Goal: Book appointment/travel/reservation

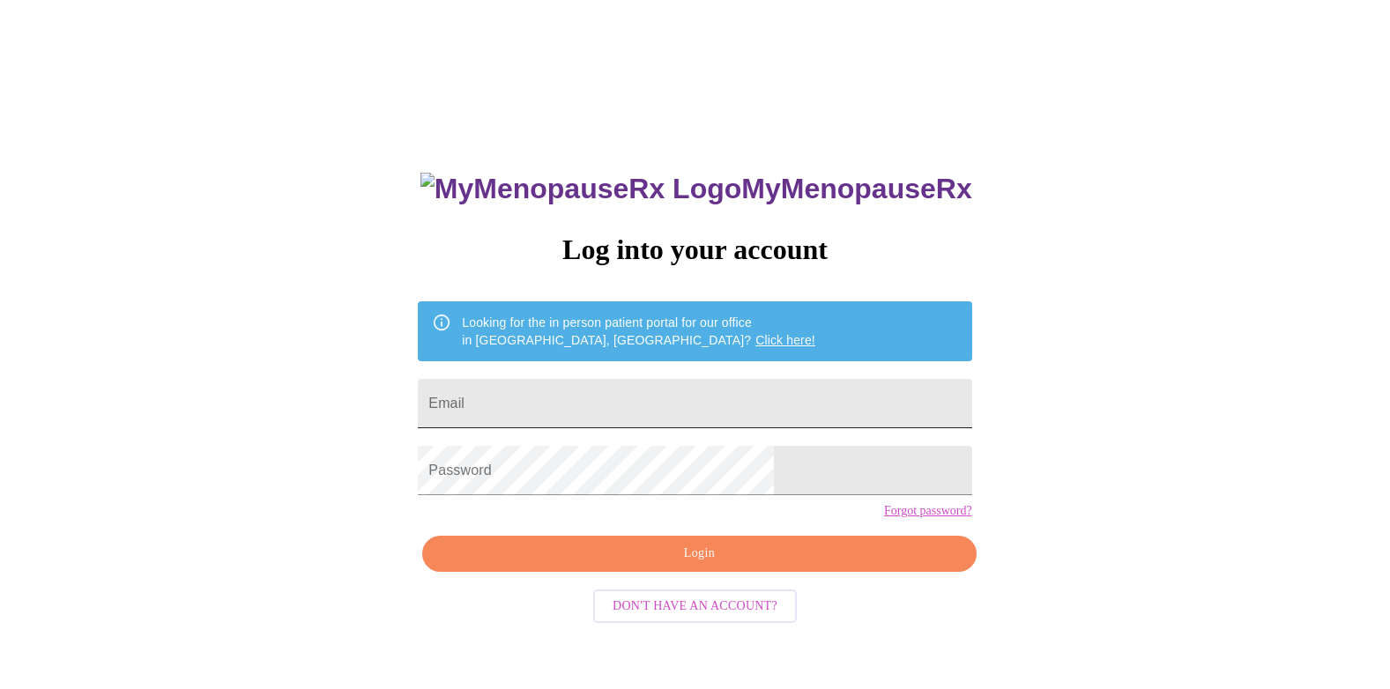
click at [552, 401] on input "Email" at bounding box center [694, 403] width 553 height 49
type input "[EMAIL_ADDRESS][DOMAIN_NAME]"
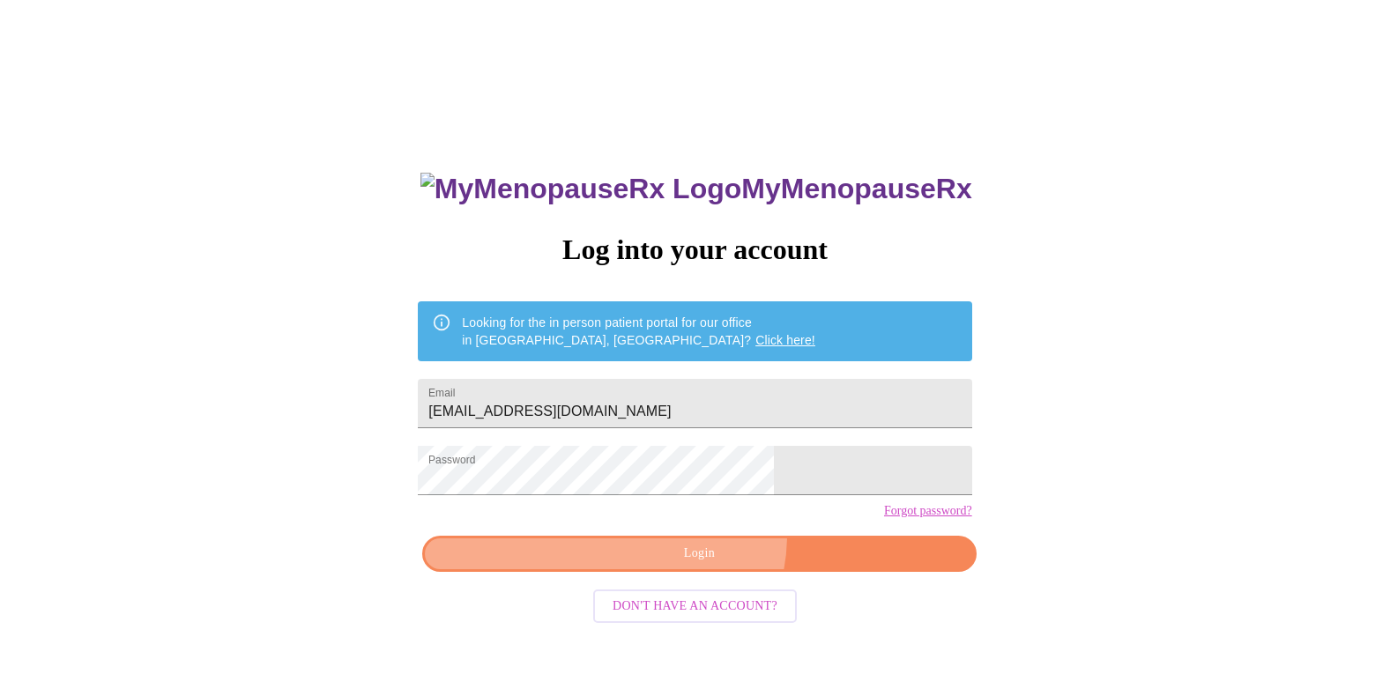
click at [703, 567] on button "Login" at bounding box center [698, 554] width 553 height 36
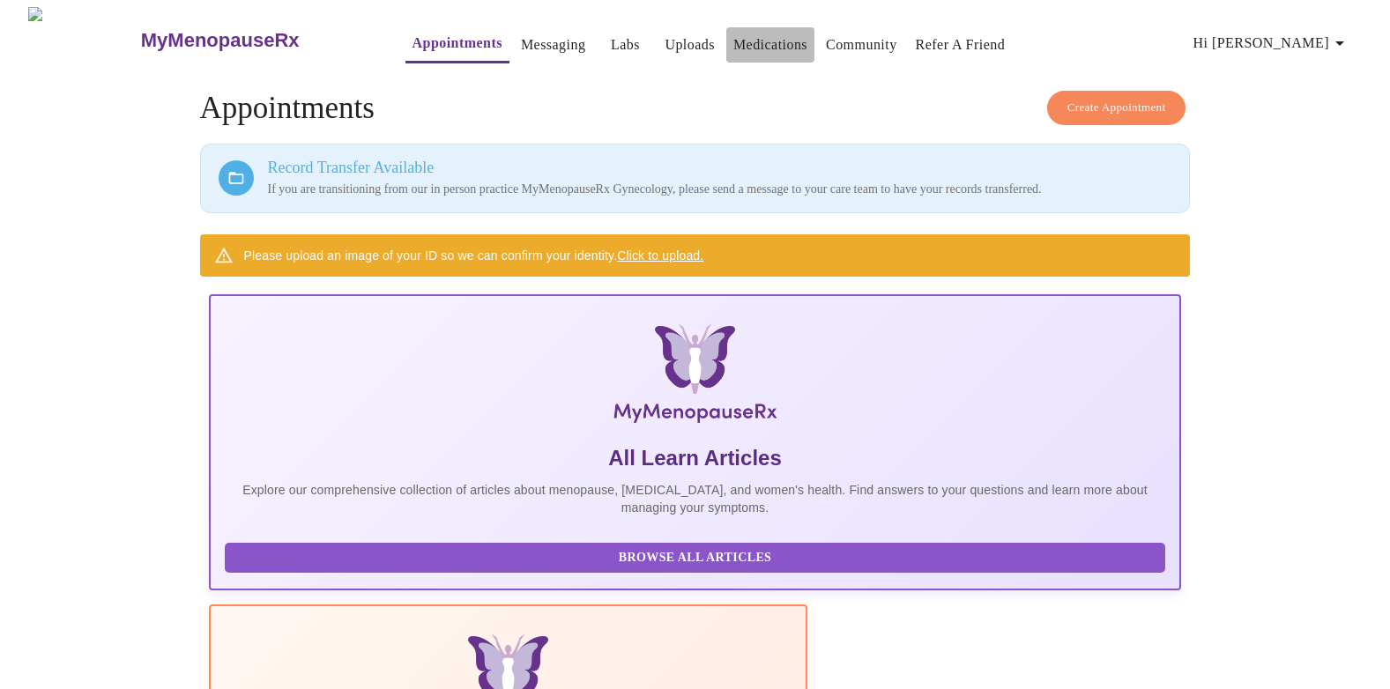
click at [735, 38] on link "Medications" at bounding box center [770, 45] width 74 height 25
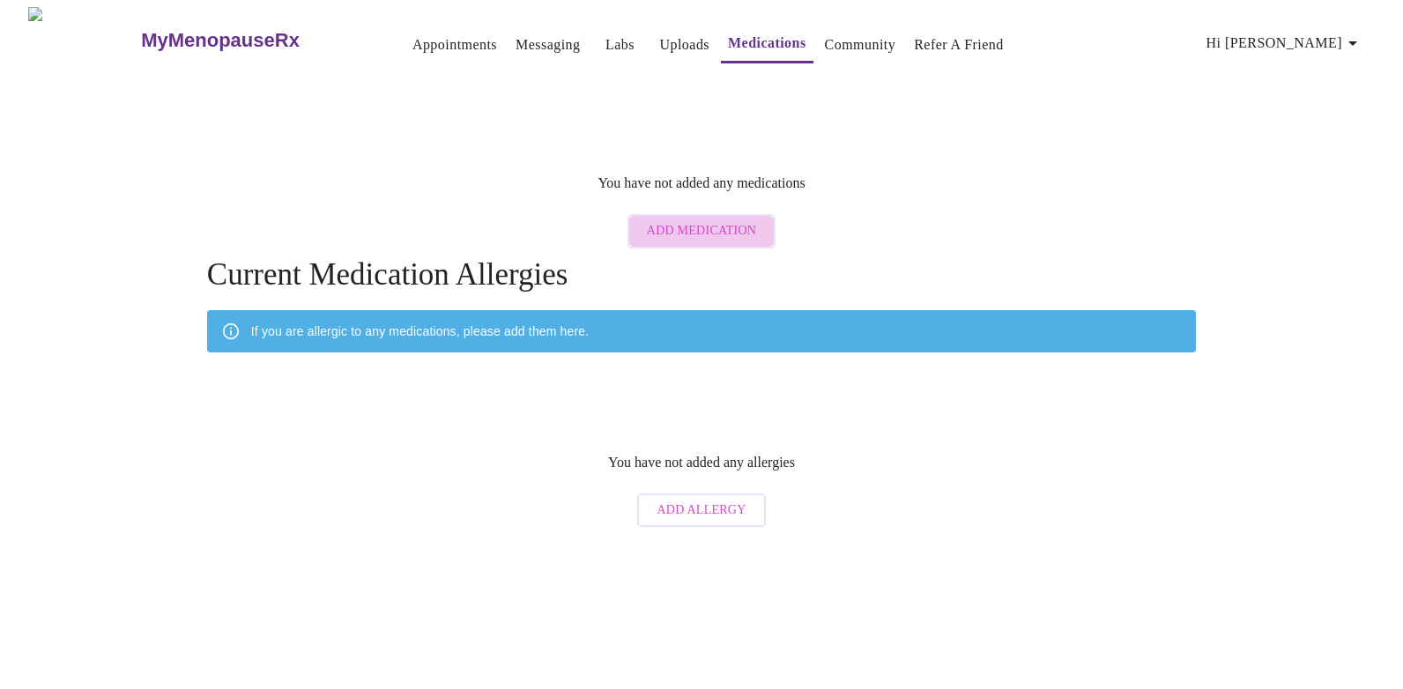
click at [705, 220] on span "Add Medication" at bounding box center [701, 231] width 109 height 22
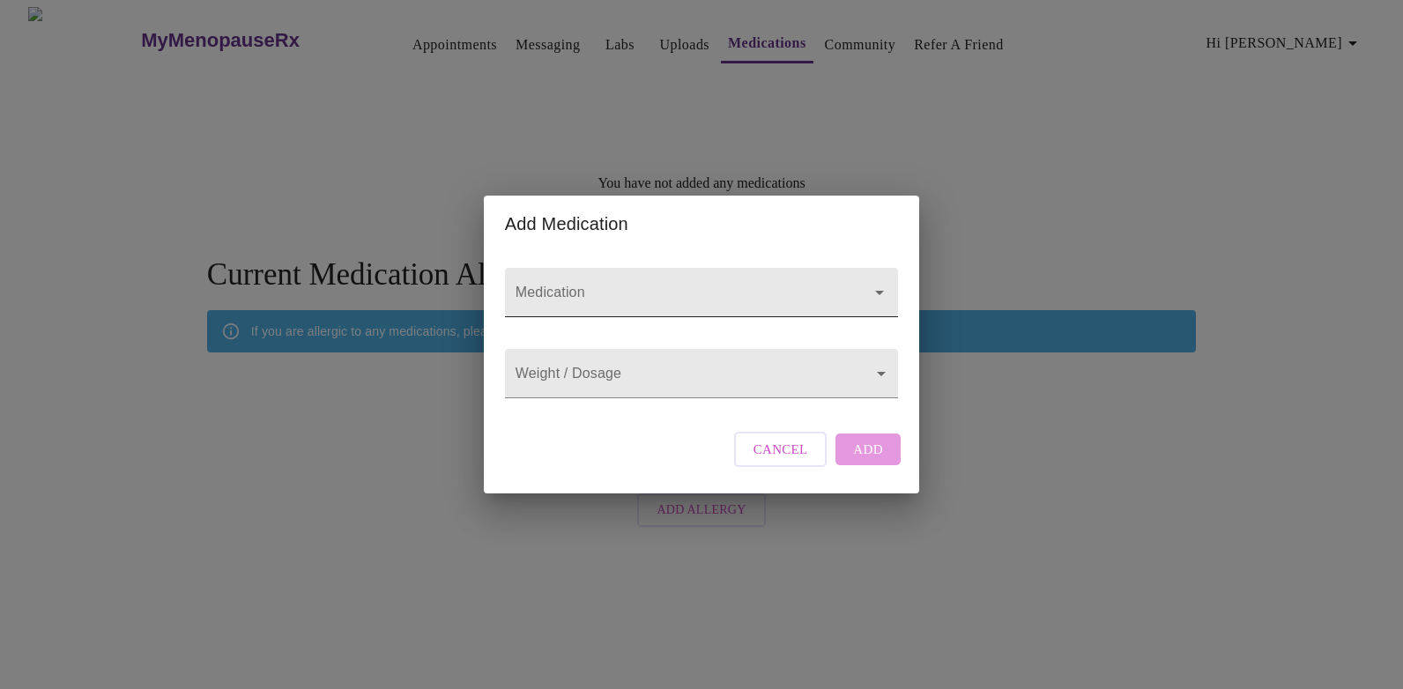
click at [879, 282] on icon "Open" at bounding box center [879, 292] width 21 height 21
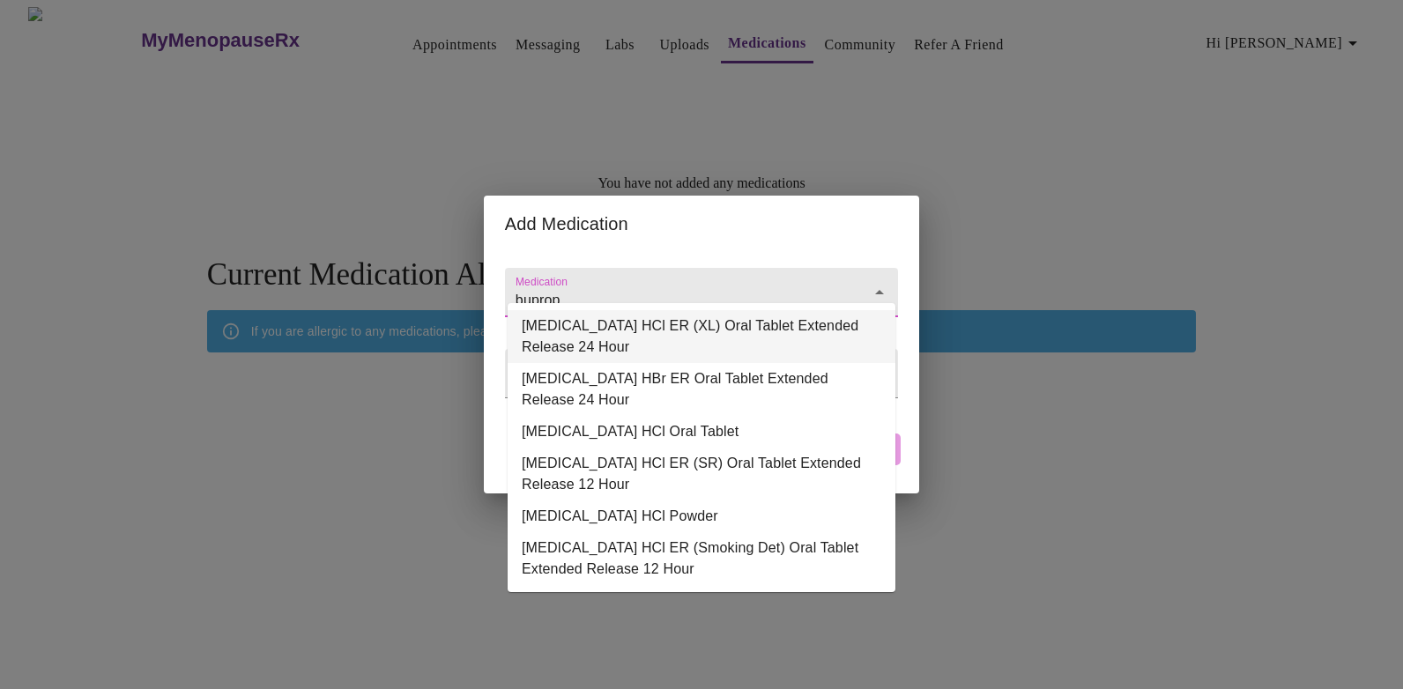
click at [718, 332] on li "[MEDICAL_DATA] HCl ER (XL) Oral Tablet Extended Release 24 Hour" at bounding box center [702, 336] width 388 height 53
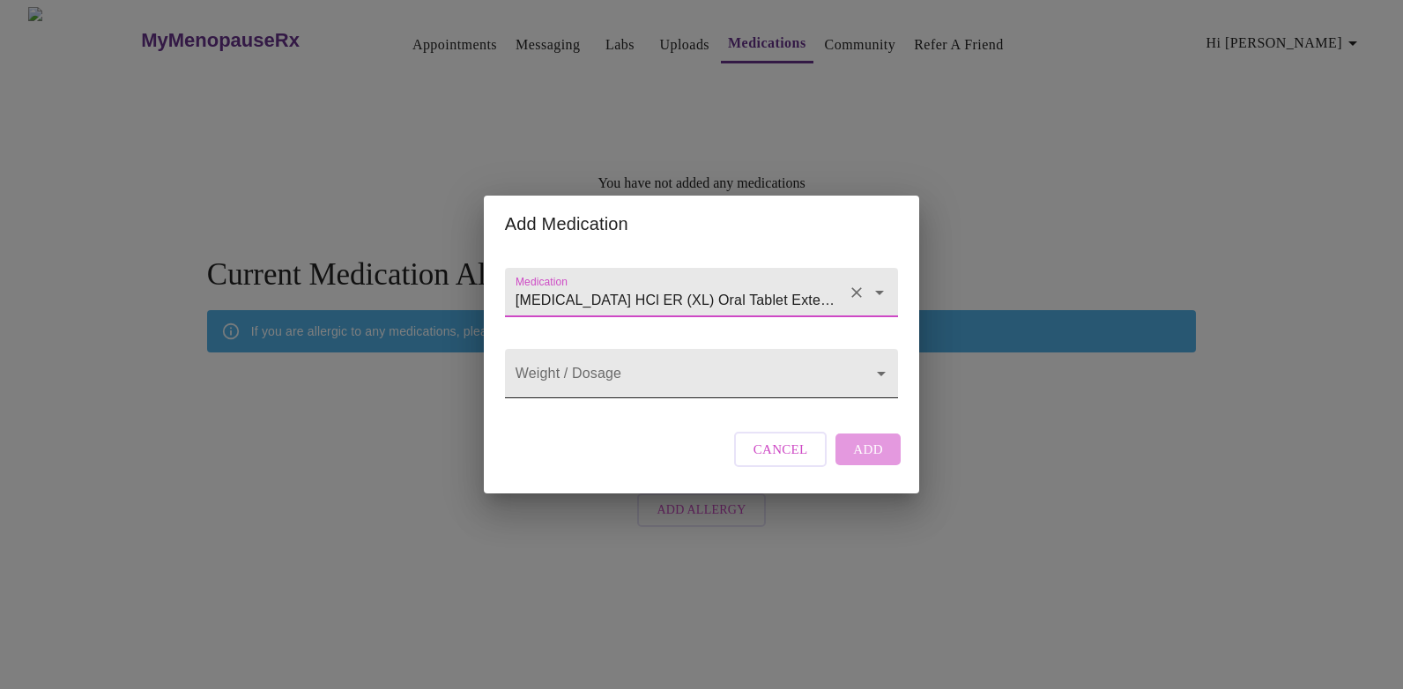
type input "[MEDICAL_DATA] HCl ER (XL) Oral Tablet Extended Release 24 Hour"
click at [628, 382] on body "MyMenopauseRx Appointments Messaging Labs Uploads Medications Community Refer a…" at bounding box center [701, 271] width 1389 height 529
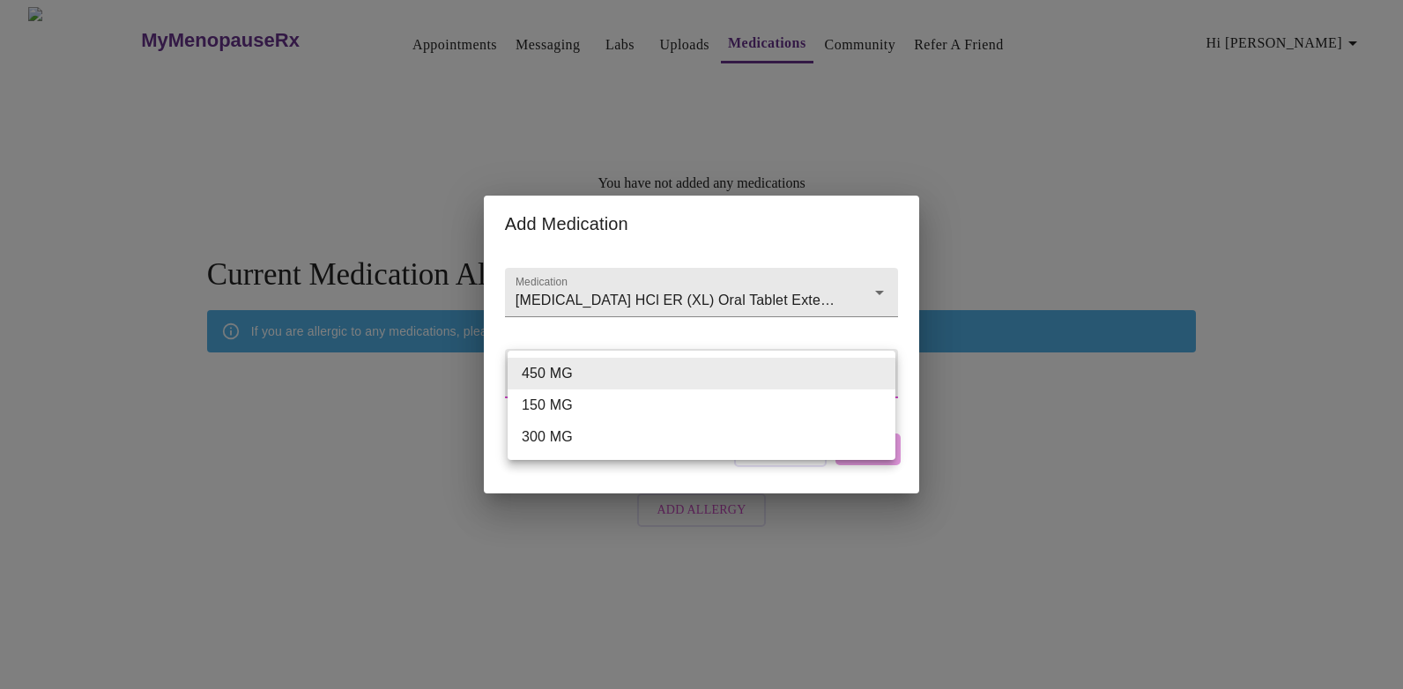
click at [567, 408] on li "150 MG" at bounding box center [702, 405] width 388 height 32
type input "150 MG"
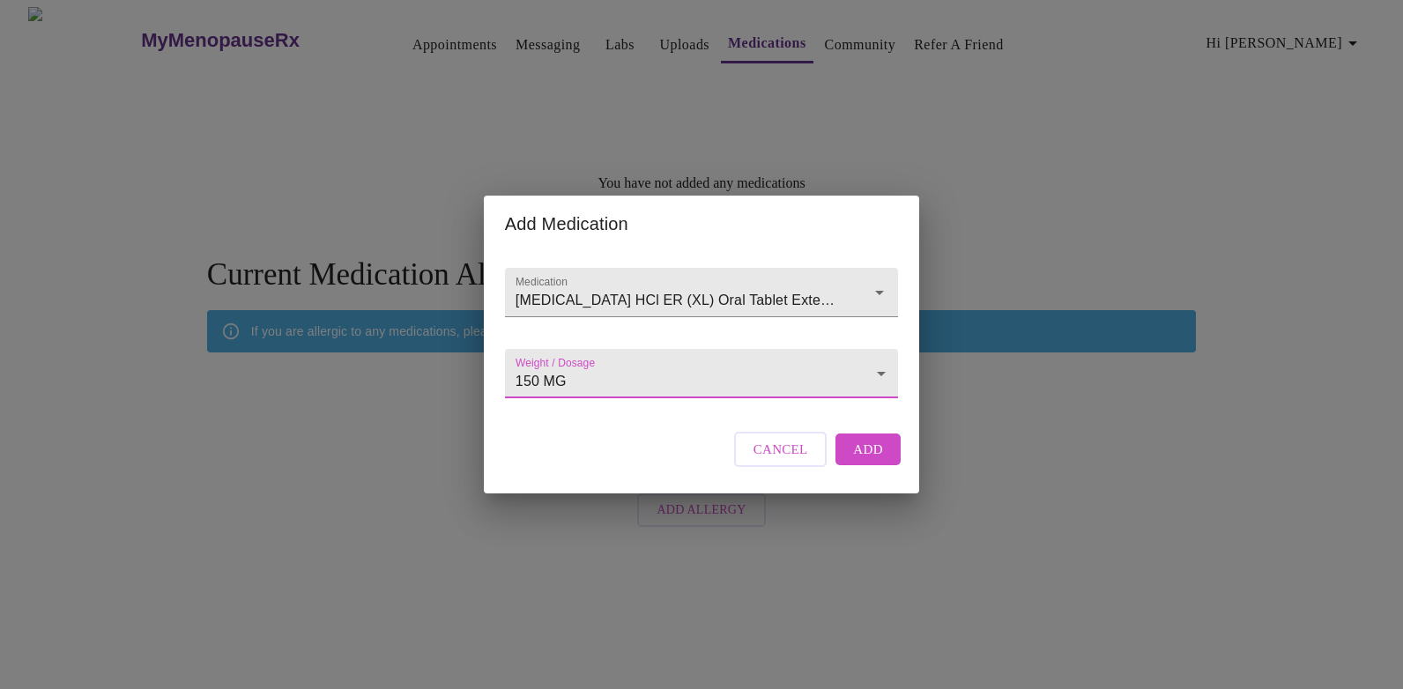
click at [864, 461] on span "Add" at bounding box center [868, 449] width 30 height 23
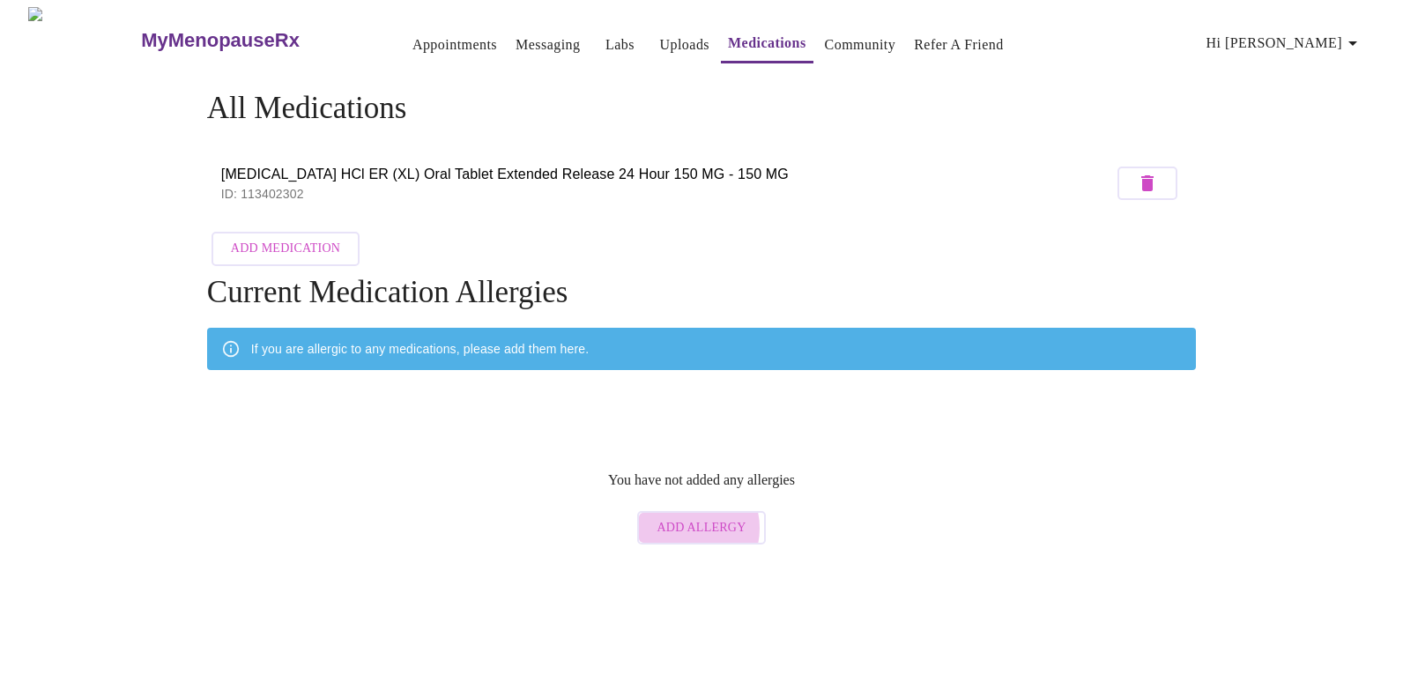
click at [687, 517] on span "Add Allergy" at bounding box center [700, 528] width 89 height 22
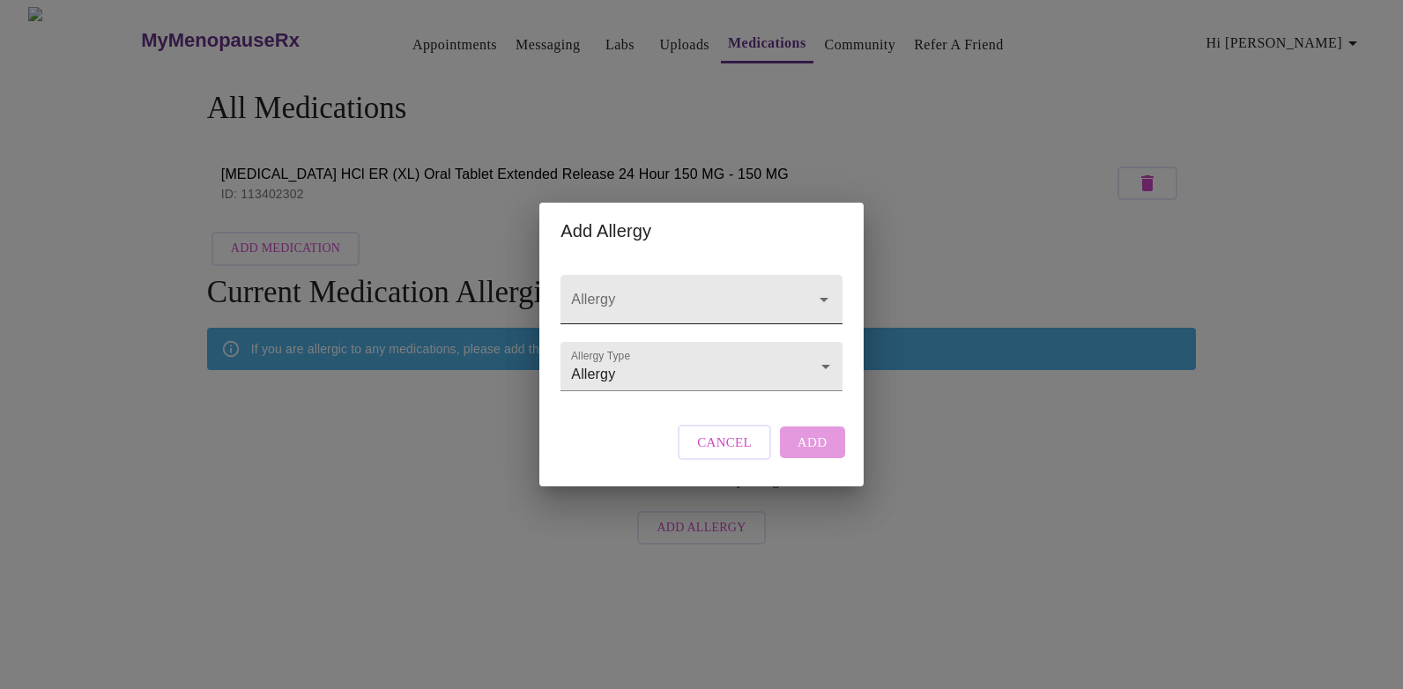
click at [827, 289] on icon "Open" at bounding box center [823, 299] width 21 height 21
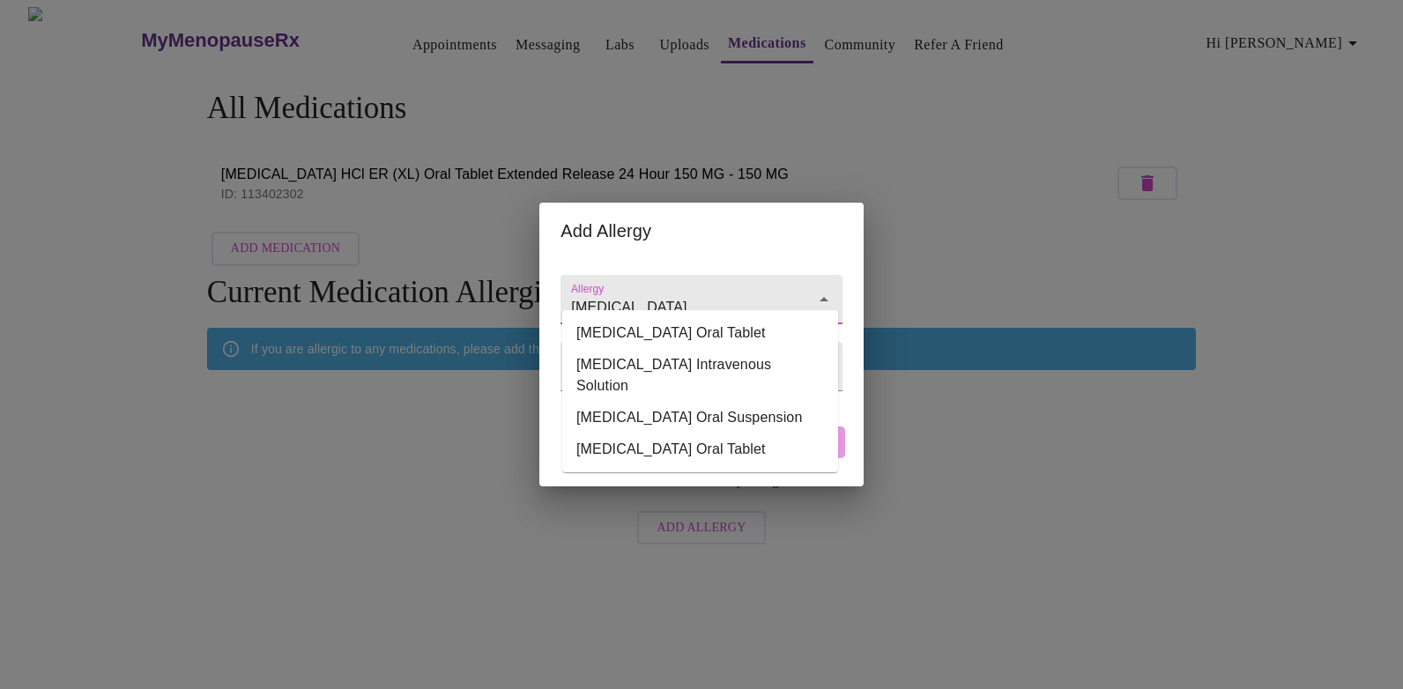
type input "[MEDICAL_DATA]"
click at [807, 456] on div "Cancel Add" at bounding box center [760, 442] width 175 height 53
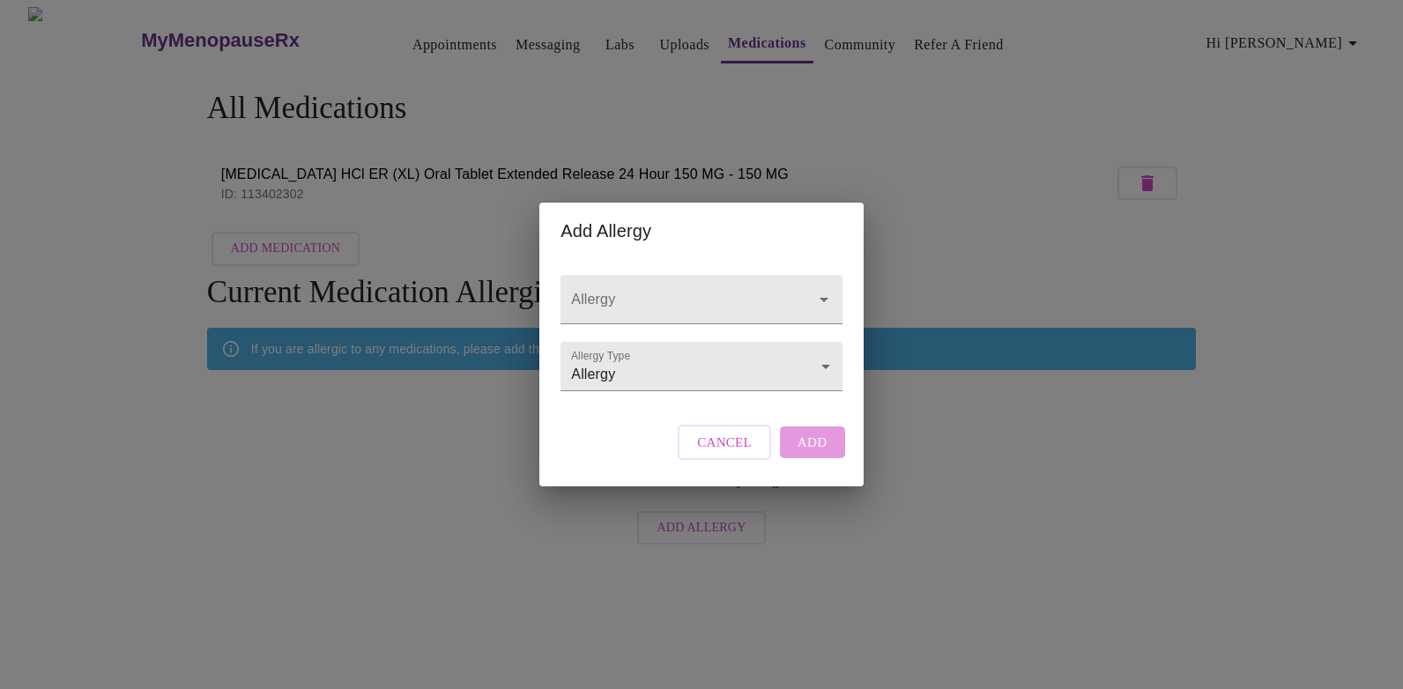
click at [749, 454] on span "Cancel" at bounding box center [724, 442] width 55 height 23
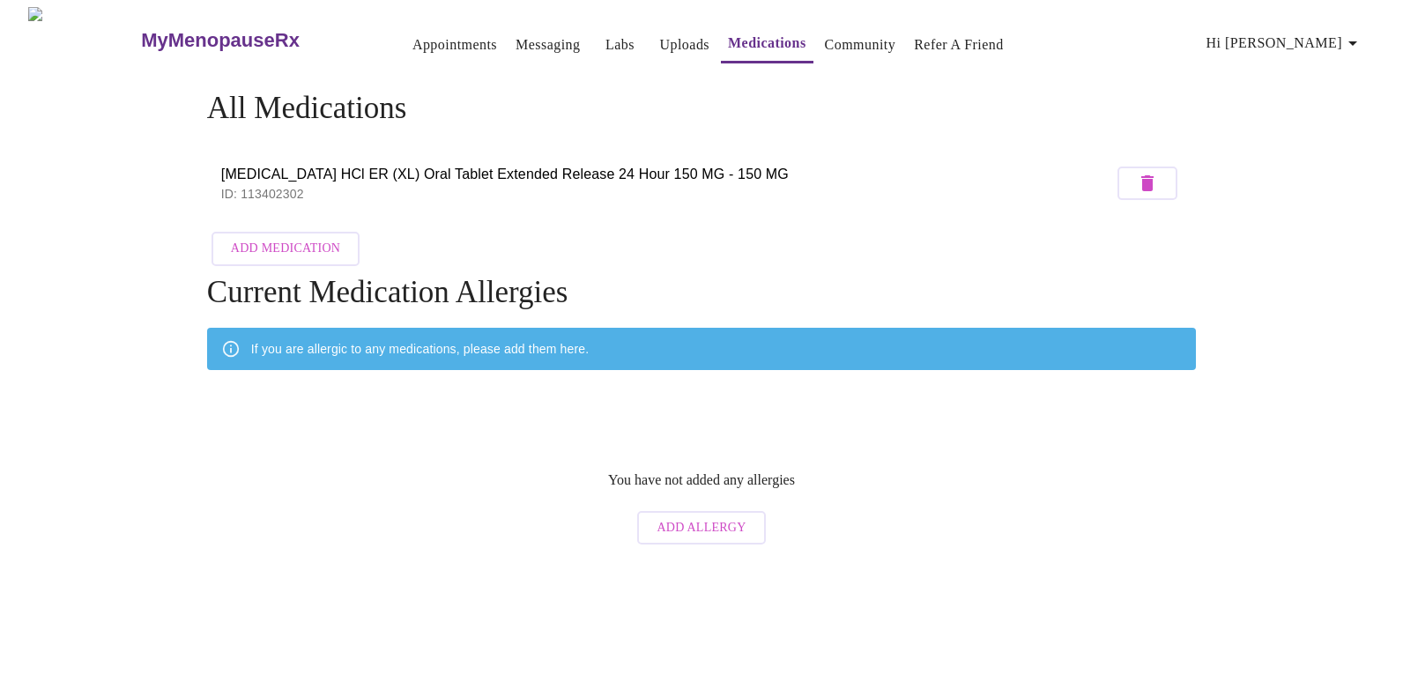
click at [711, 517] on span "Add Allergy" at bounding box center [700, 528] width 89 height 22
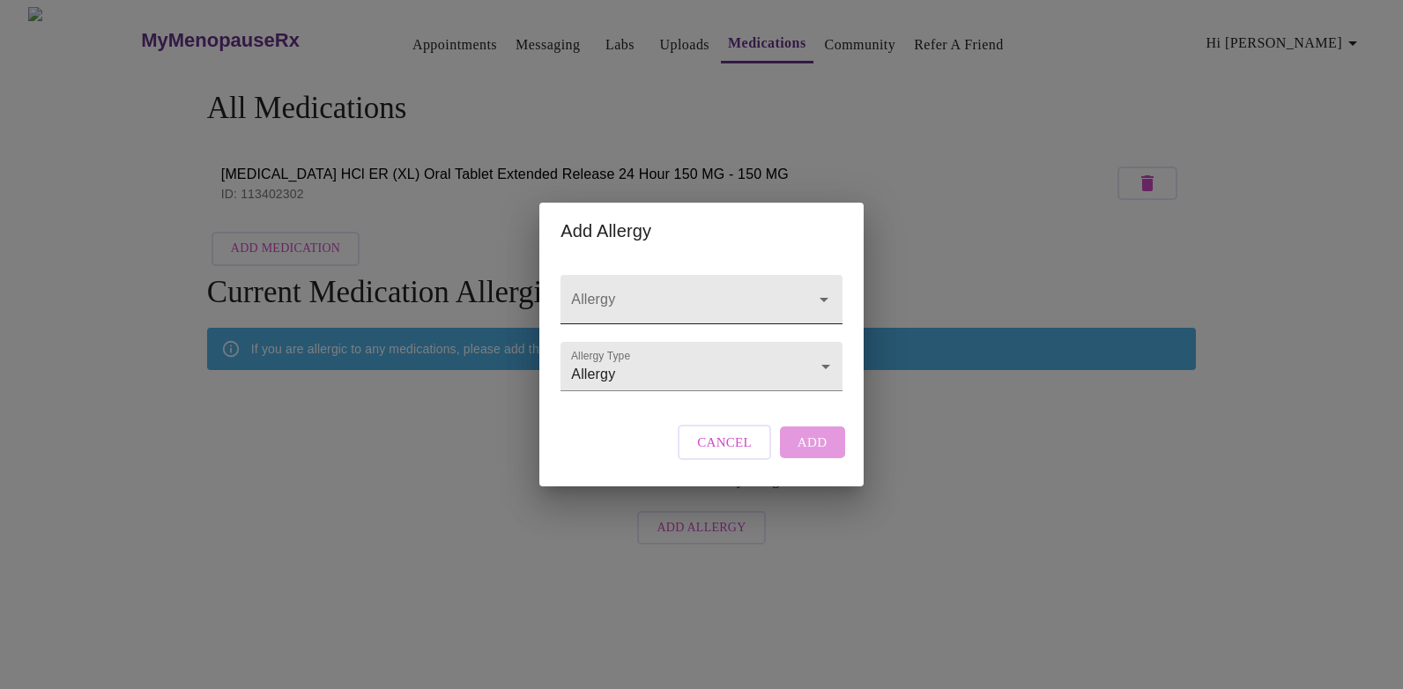
click at [633, 292] on input "Allergy" at bounding box center [675, 308] width 217 height 33
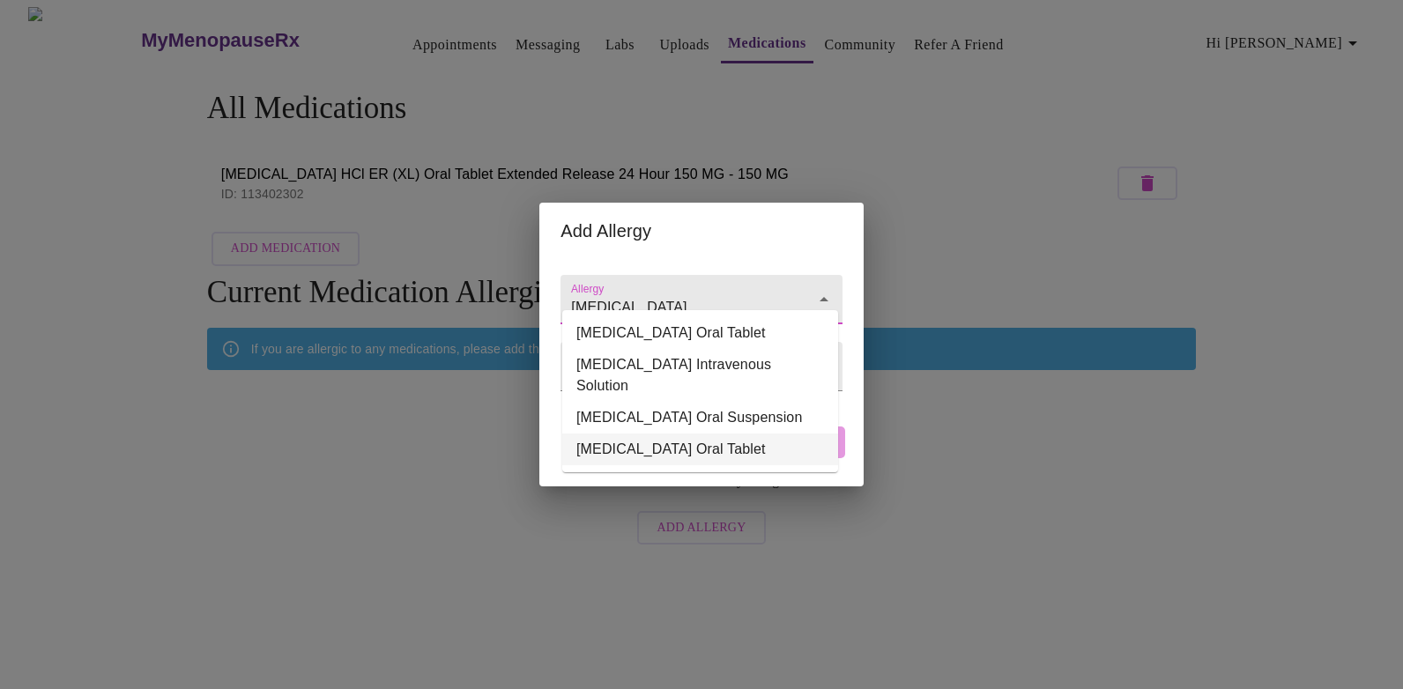
click at [619, 434] on li "[MEDICAL_DATA] Oral Tablet" at bounding box center [700, 450] width 276 height 32
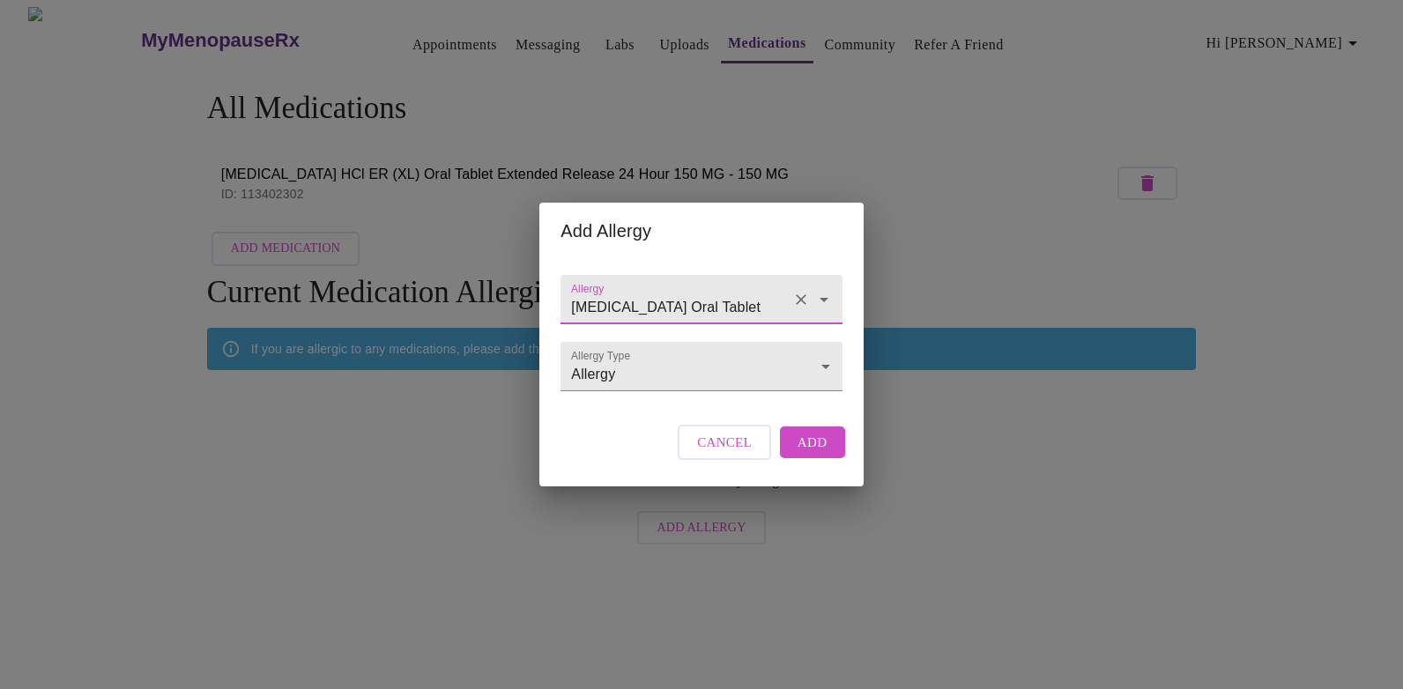
type input "[MEDICAL_DATA] Oral Tablet"
click at [815, 454] on span "Add" at bounding box center [812, 442] width 30 height 23
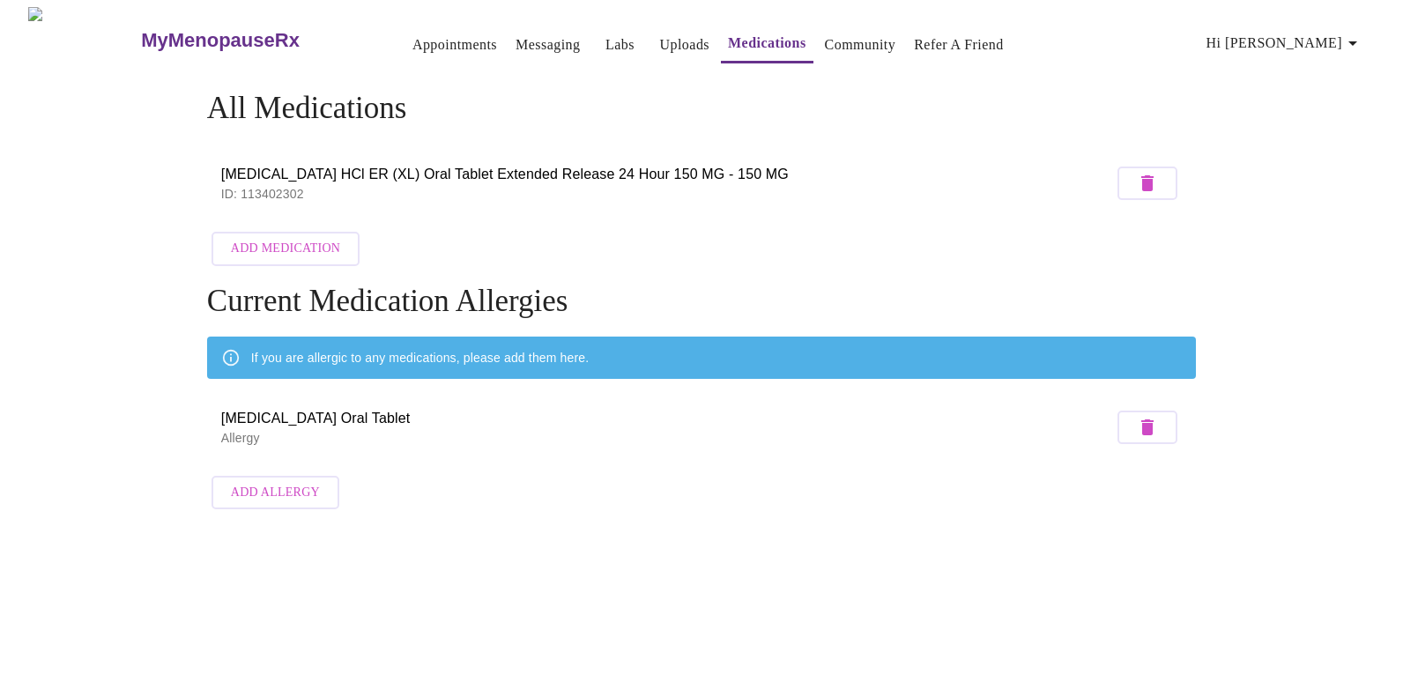
click at [437, 38] on link "Appointments" at bounding box center [454, 45] width 85 height 25
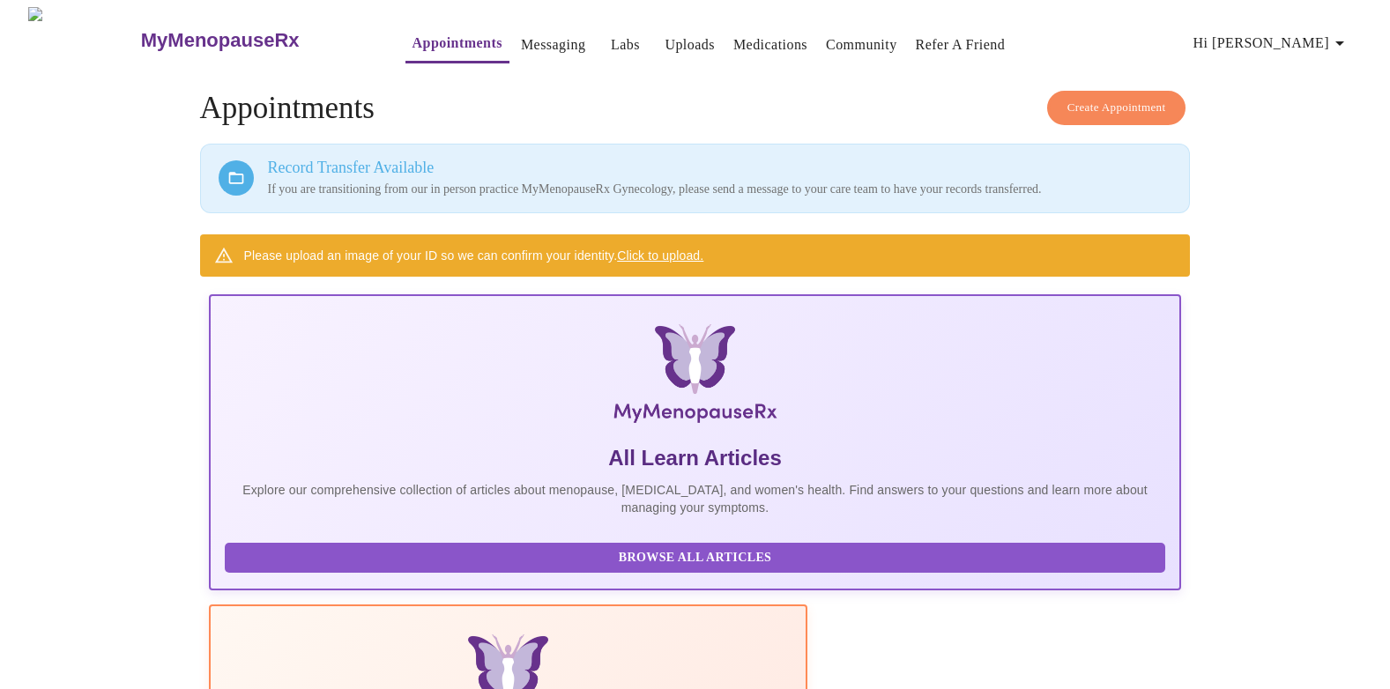
click at [611, 36] on link "Labs" at bounding box center [625, 45] width 29 height 25
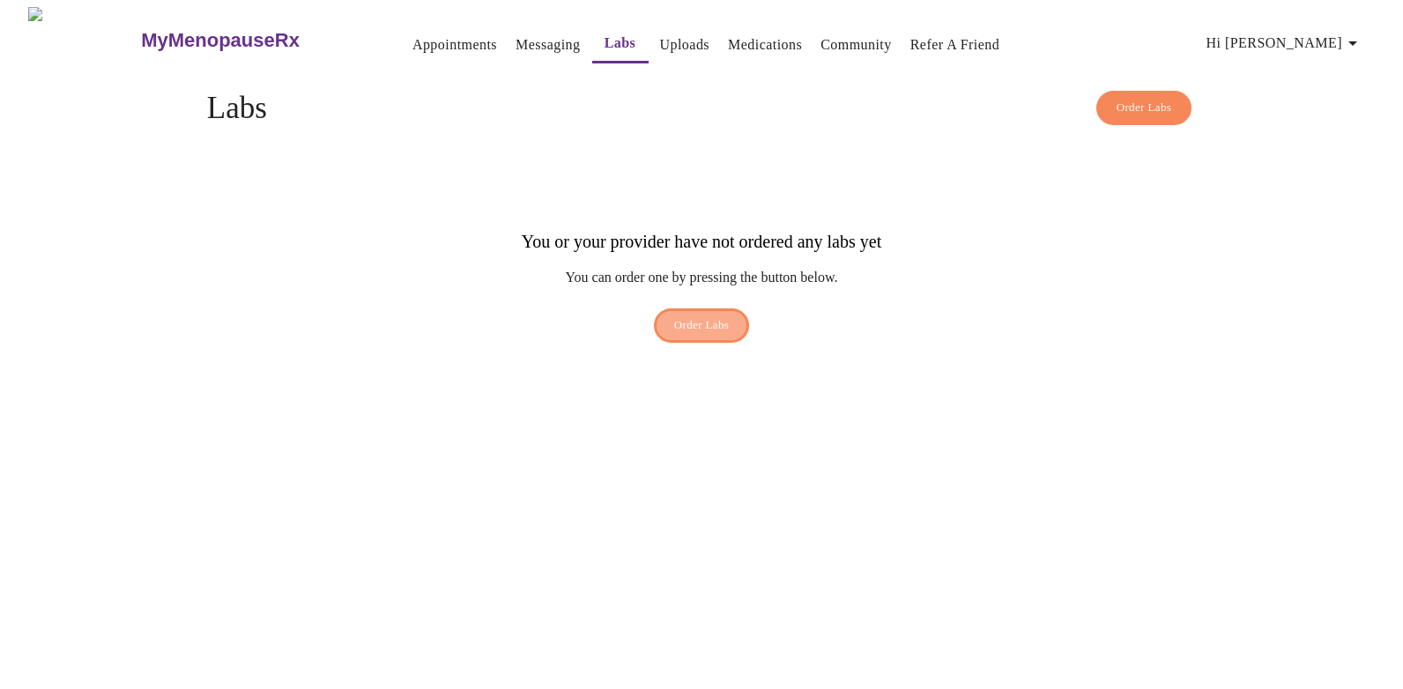
click at [717, 315] on span "Order Labs" at bounding box center [702, 325] width 56 height 20
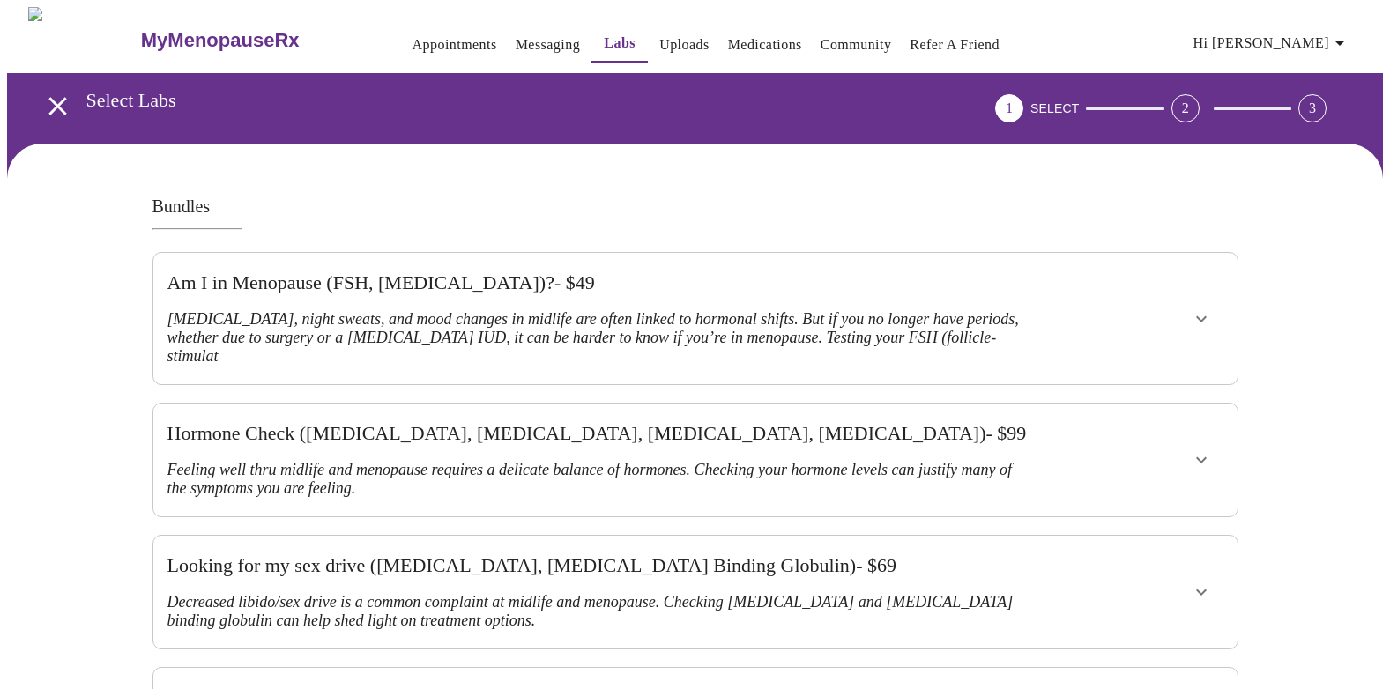
click at [661, 36] on link "Uploads" at bounding box center [684, 45] width 50 height 25
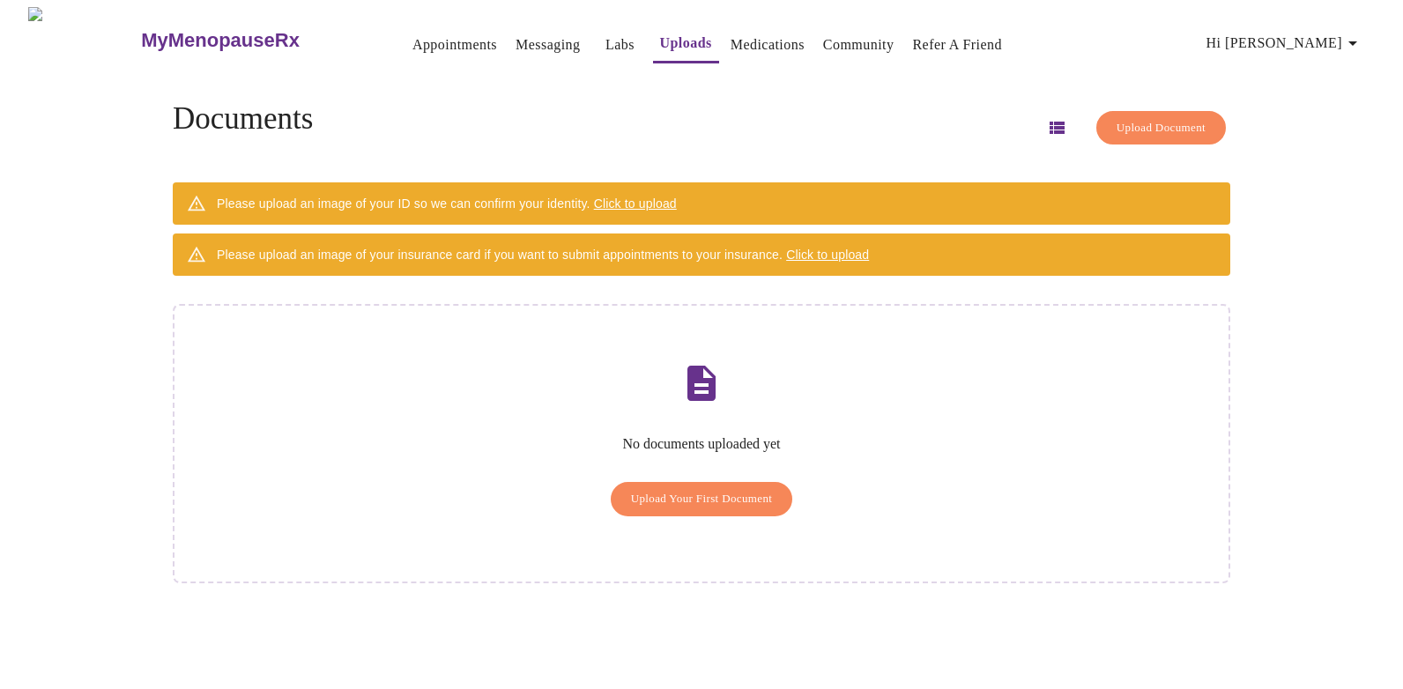
click at [735, 40] on link "Medications" at bounding box center [768, 45] width 74 height 25
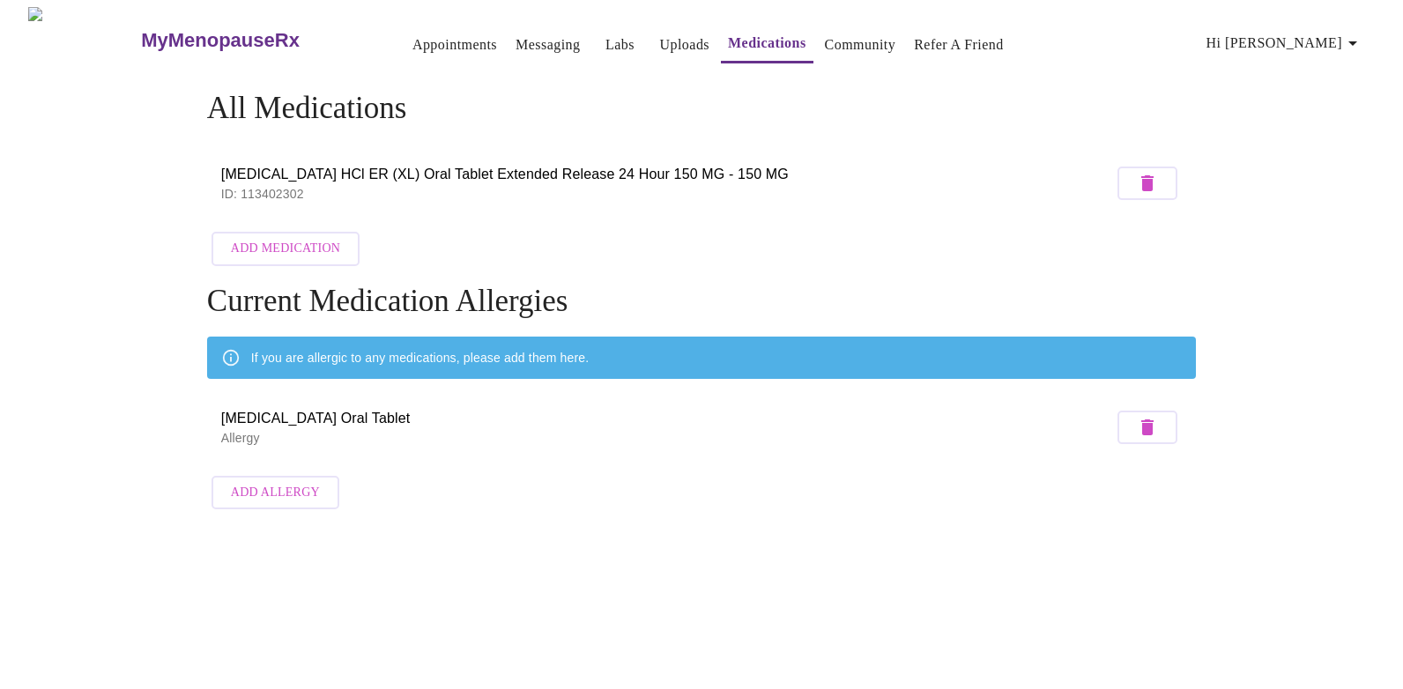
click at [827, 41] on link "Community" at bounding box center [860, 45] width 71 height 25
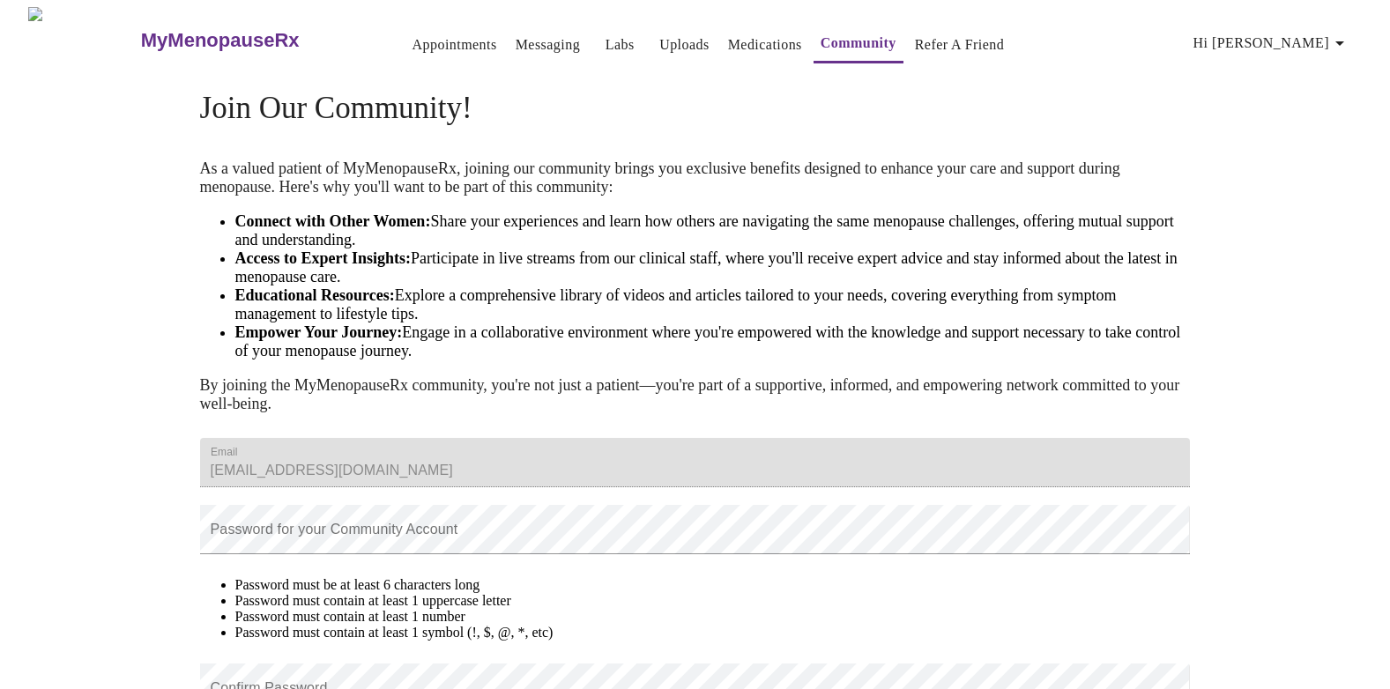
click at [415, 35] on link "Appointments" at bounding box center [454, 45] width 85 height 25
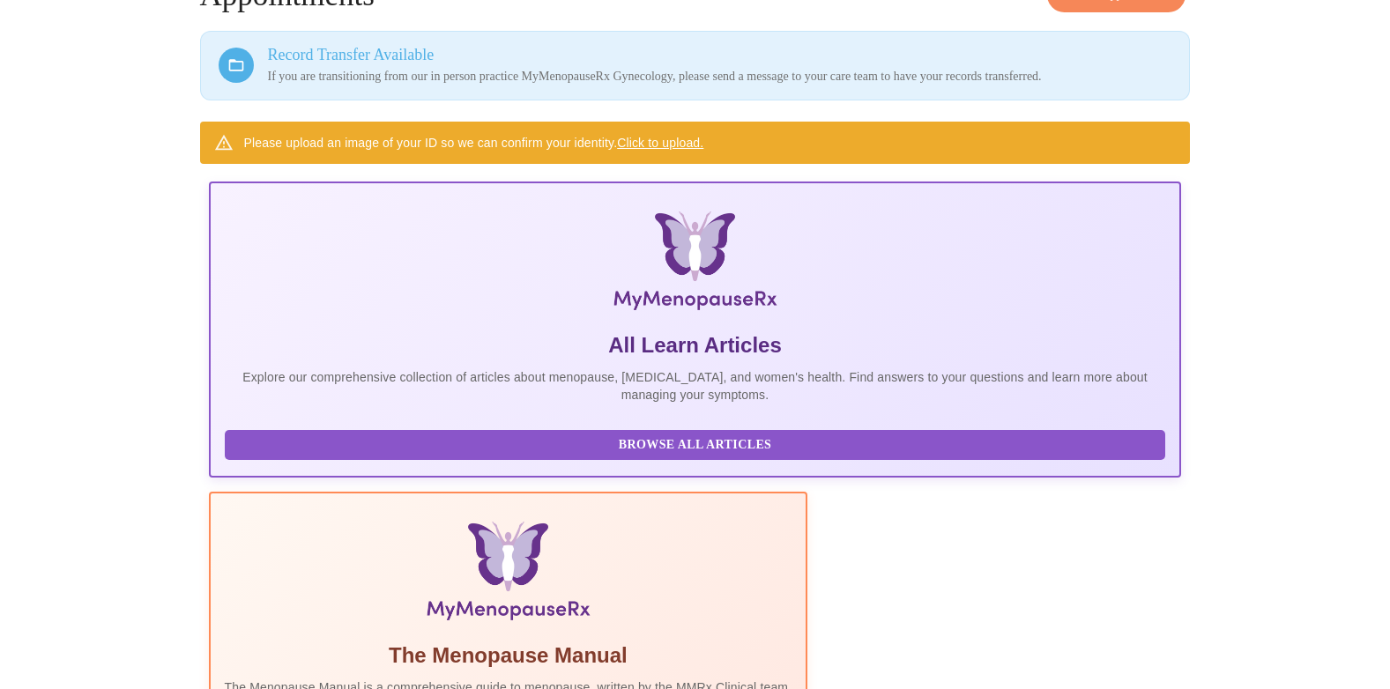
scroll to position [116, 0]
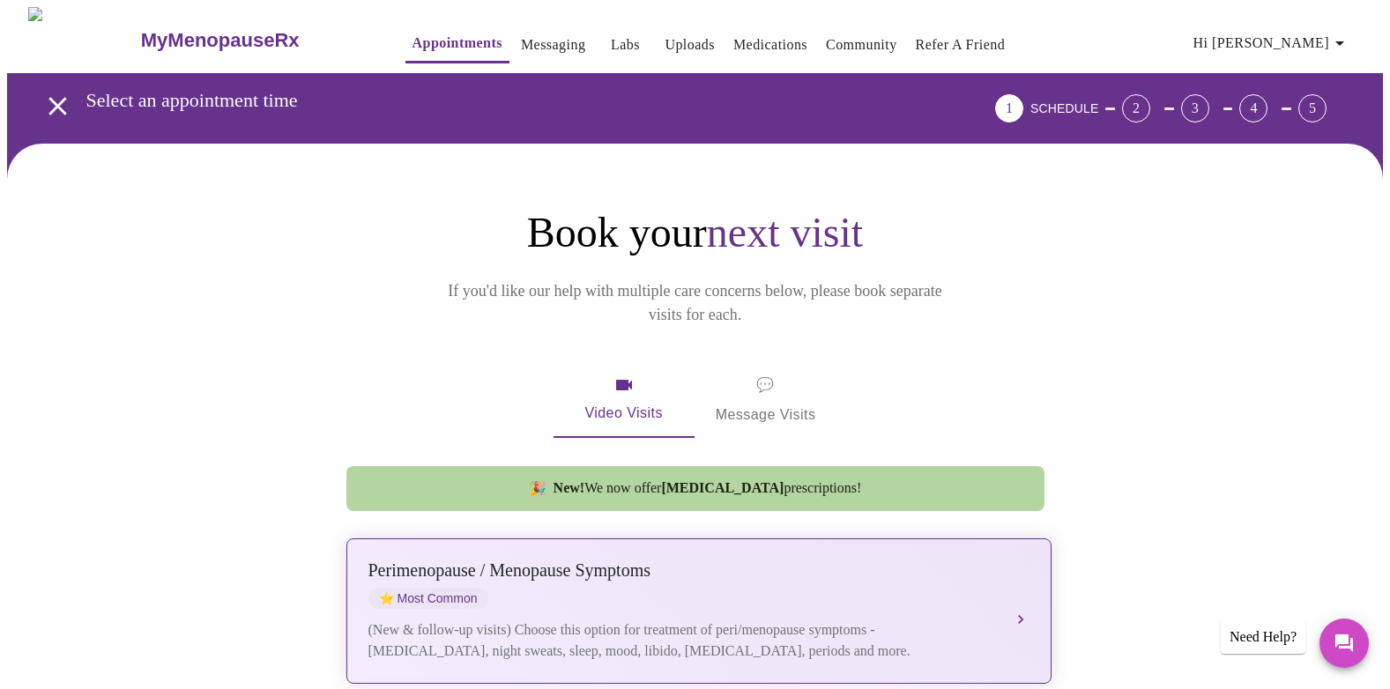
click at [603, 622] on div "(New & follow-up visits) Choose this option for treatment of peri/menopause sym…" at bounding box center [681, 640] width 626 height 42
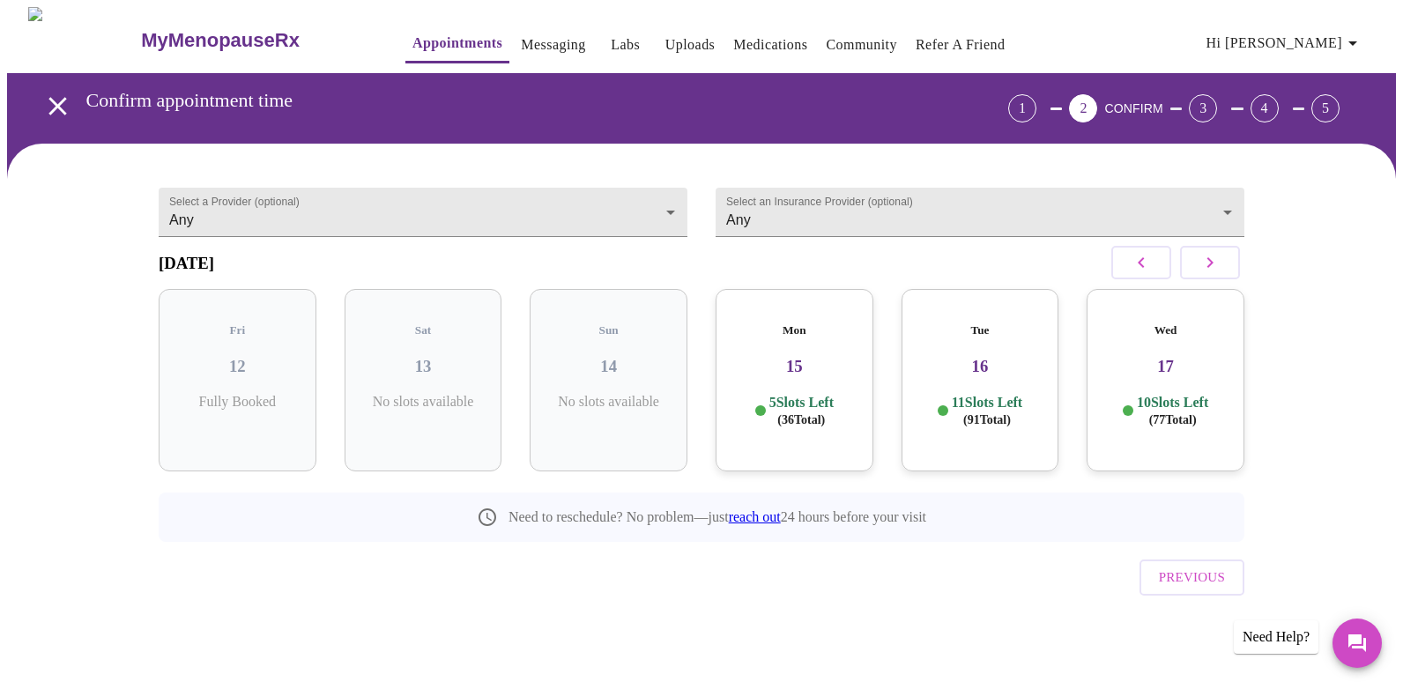
click at [939, 394] on div "11 Slots Left ( 91 Total)" at bounding box center [981, 411] width 130 height 34
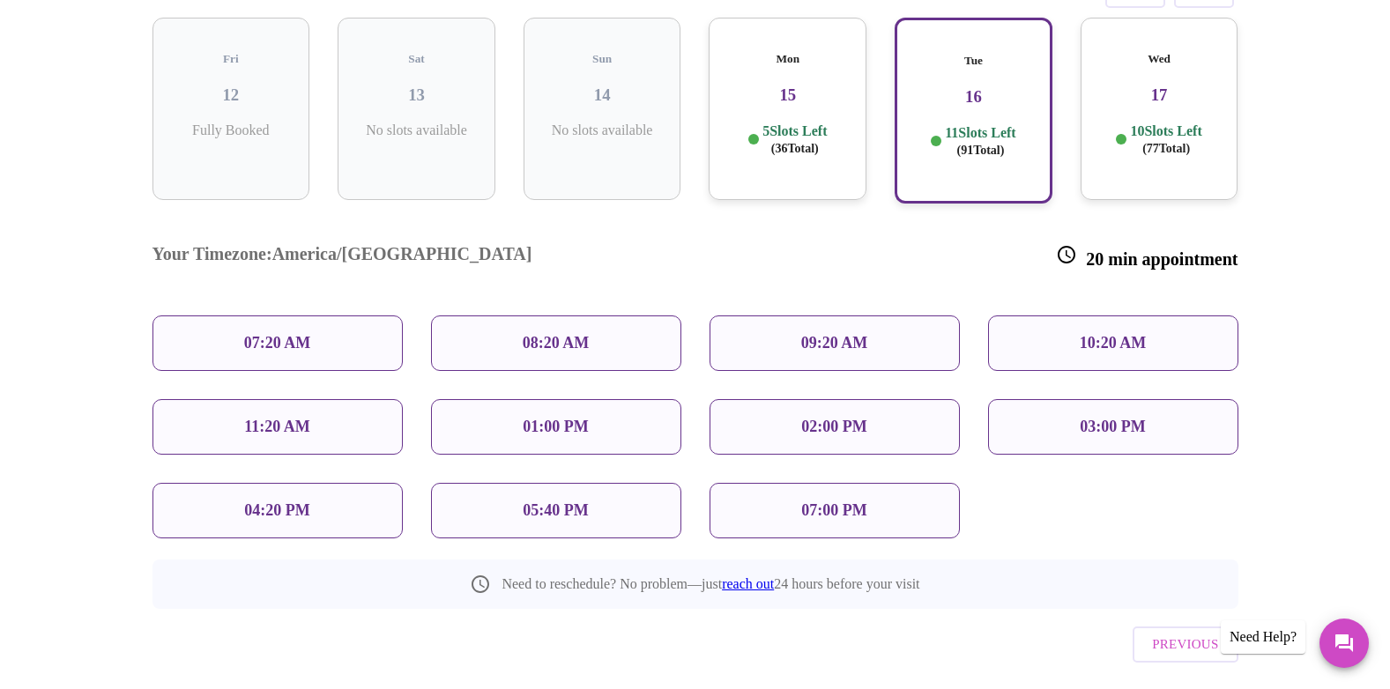
scroll to position [294, 0]
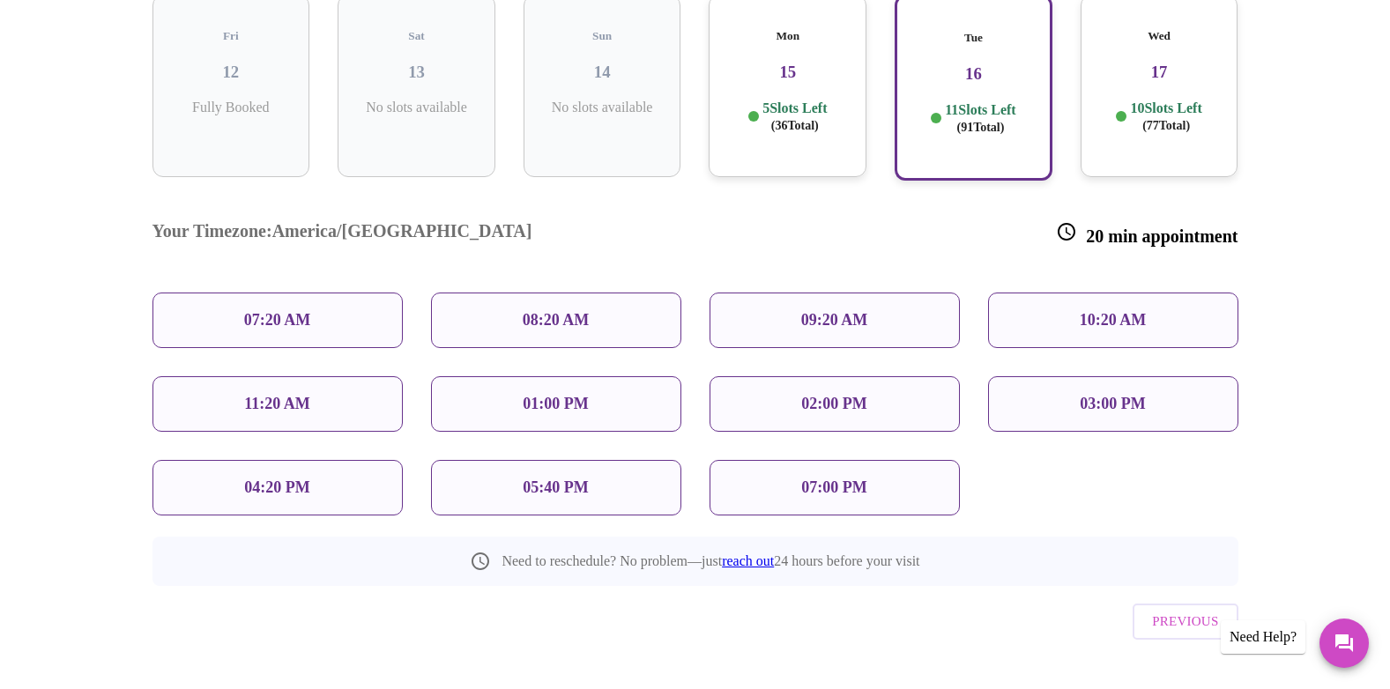
click at [787, 77] on div "Mon 15 5 Slots Left ( 36 Total)" at bounding box center [787, 86] width 158 height 182
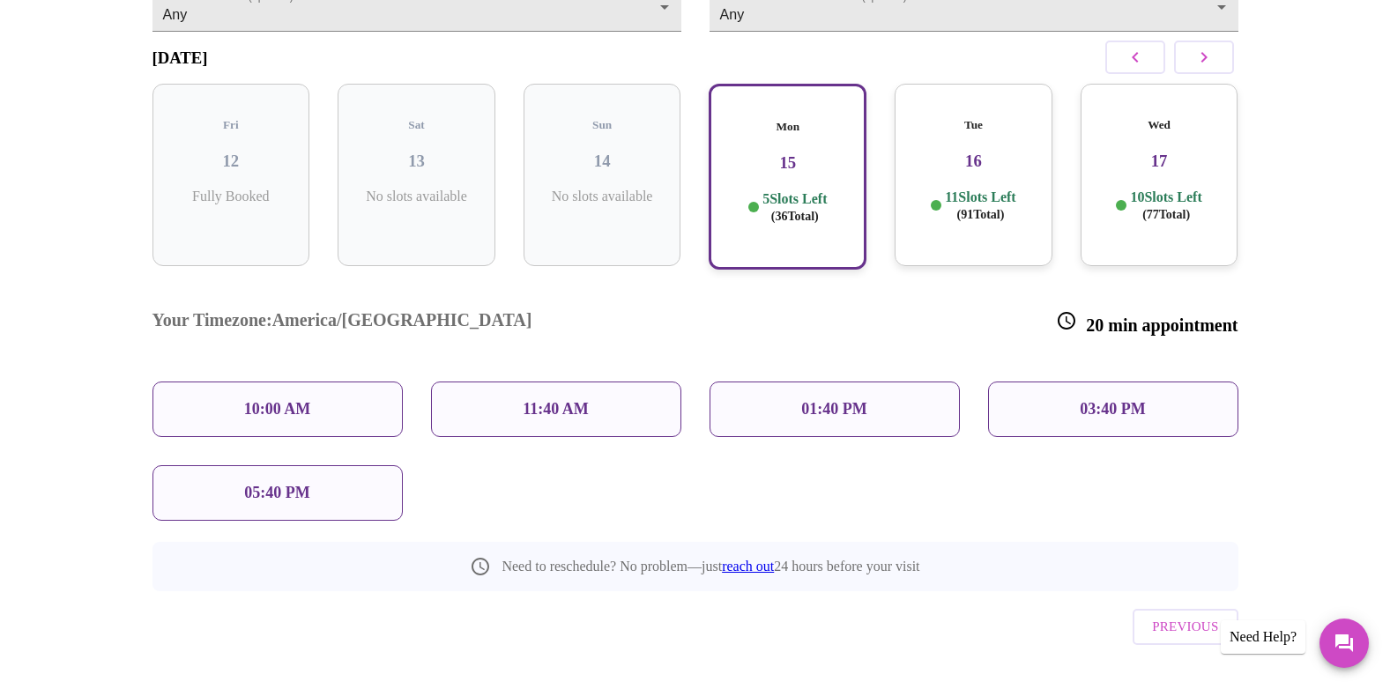
click at [316, 465] on div "05:40 PM" at bounding box center [277, 493] width 250 height 56
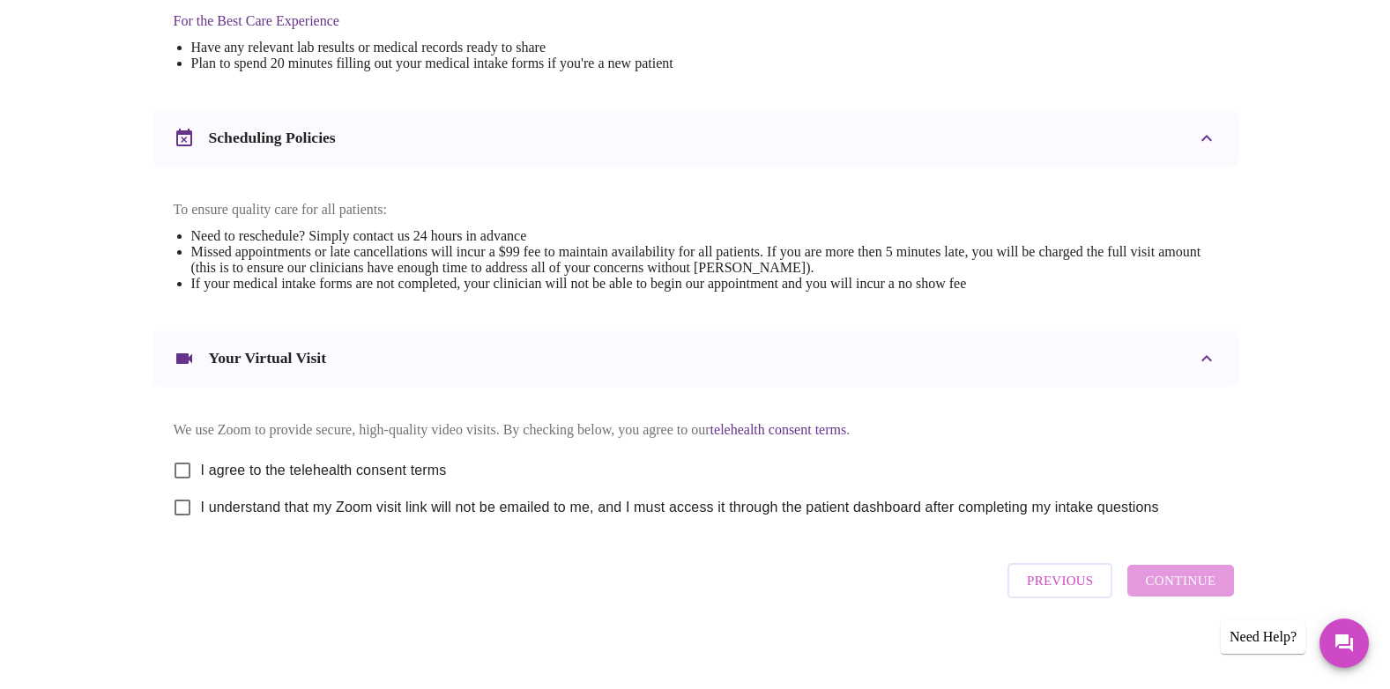
scroll to position [567, 0]
click at [184, 479] on input "I agree to the telehealth consent terms" at bounding box center [182, 468] width 37 height 37
checkbox input "true"
click at [183, 524] on input "I understand that my Zoom visit link will not be emailed to me, and I must acce…" at bounding box center [182, 505] width 37 height 37
checkbox input "true"
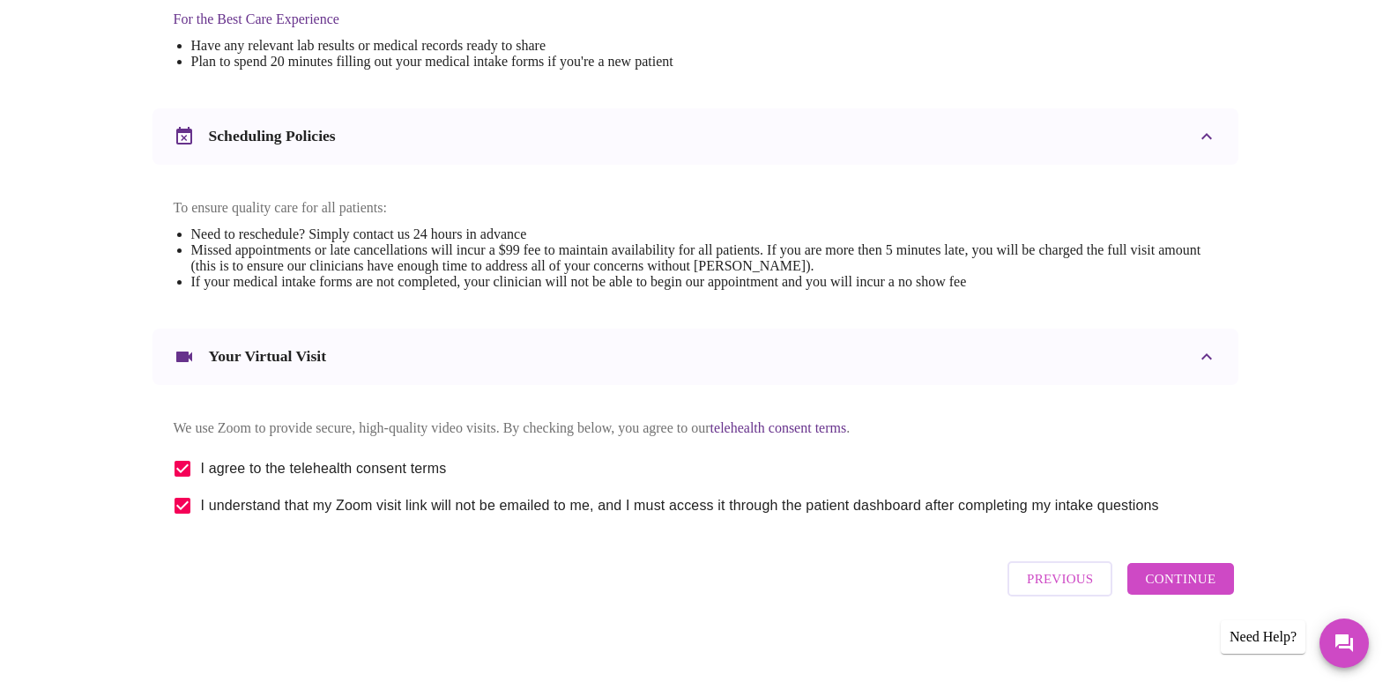
click at [1184, 590] on span "Continue" at bounding box center [1180, 578] width 70 height 23
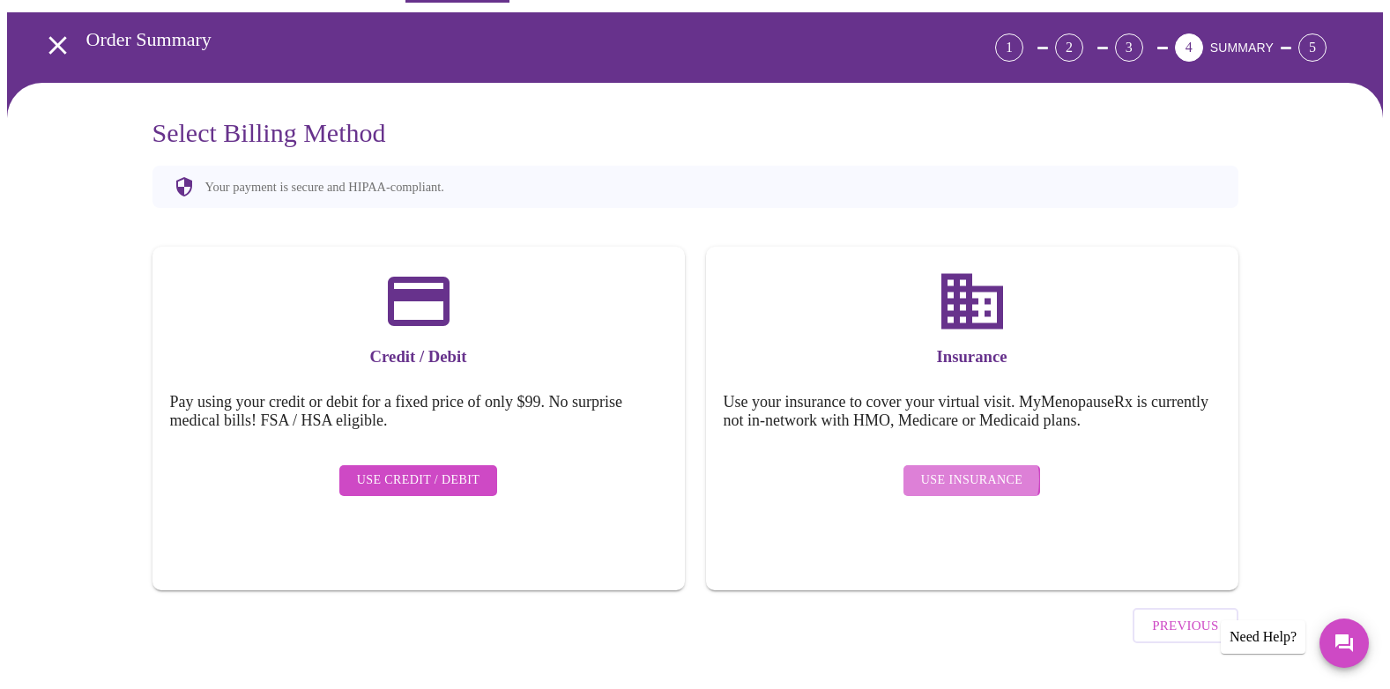
click at [963, 470] on span "Use Insurance" at bounding box center [971, 481] width 101 height 22
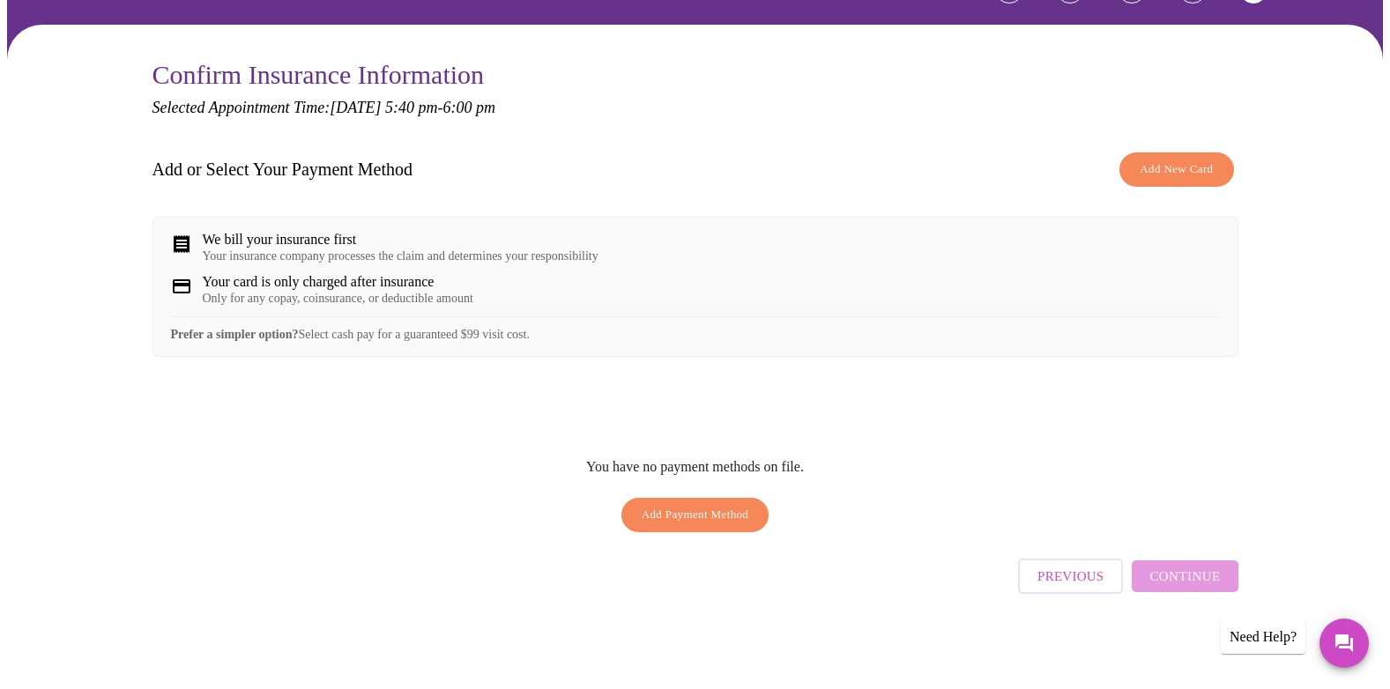
scroll to position [125, 0]
click at [664, 525] on span "Add Payment Method" at bounding box center [696, 515] width 108 height 20
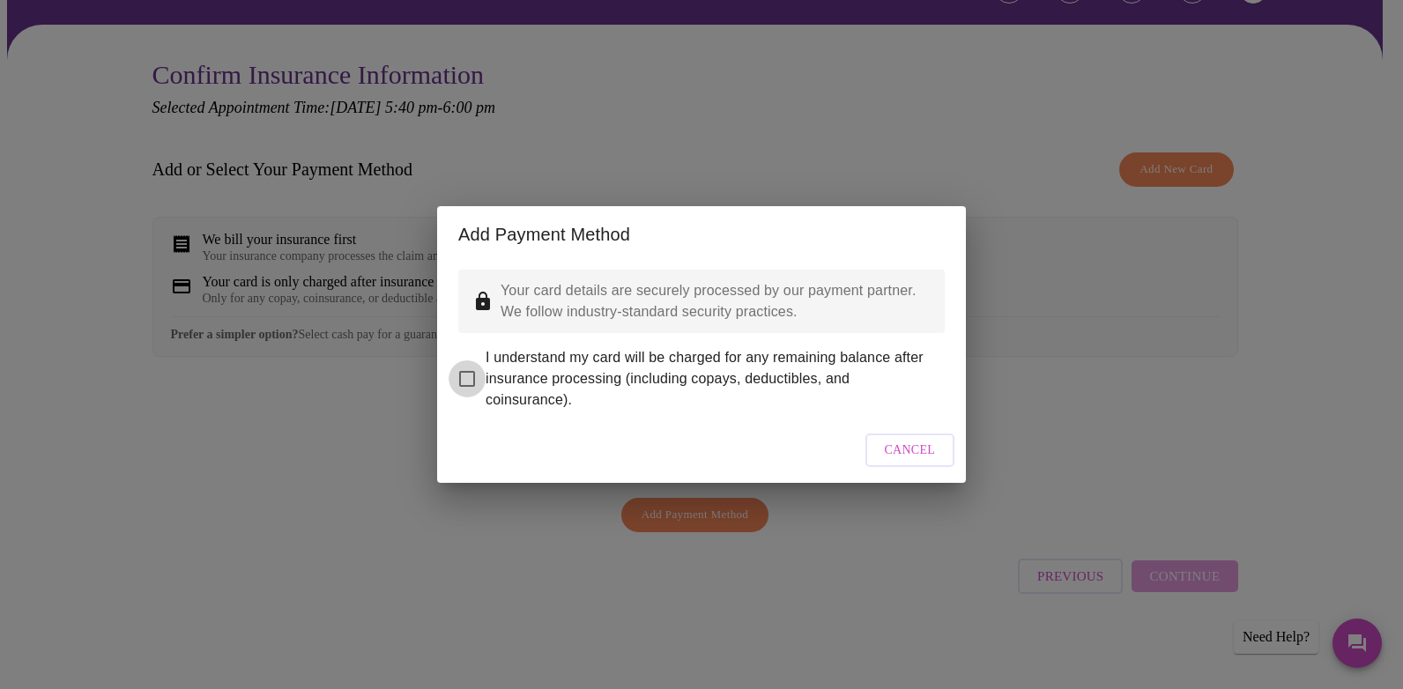
click at [472, 360] on input "I understand my card will be charged for any remaining balance after insurance …" at bounding box center [467, 378] width 37 height 37
checkbox input "true"
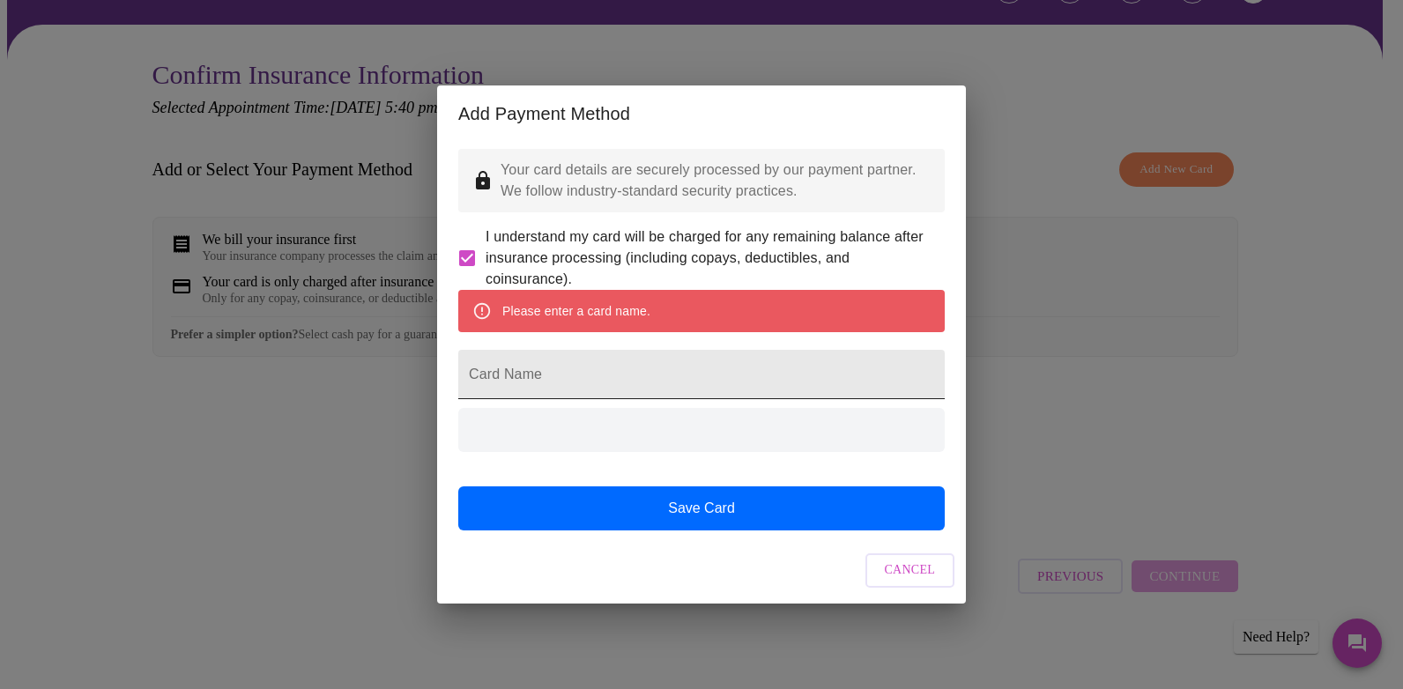
click at [537, 378] on input "Card Name" at bounding box center [701, 374] width 486 height 49
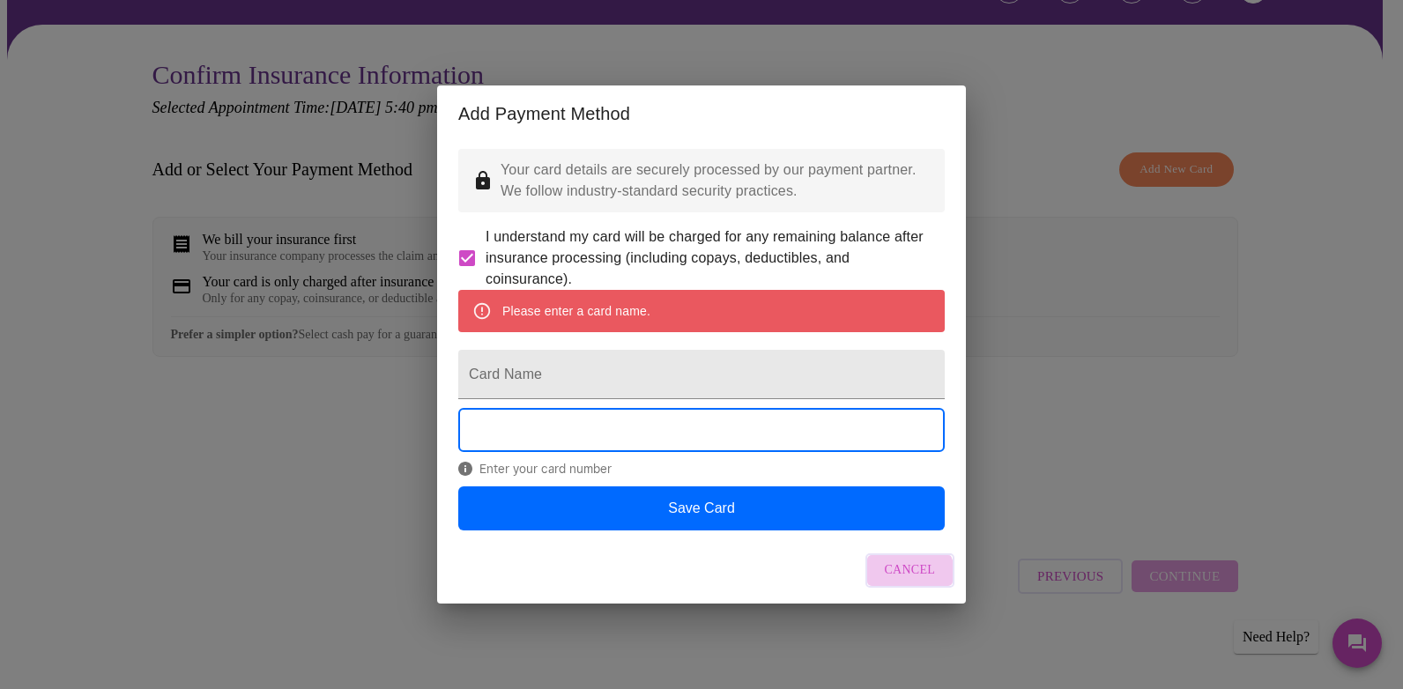
click at [911, 582] on span "Cancel" at bounding box center [910, 571] width 51 height 22
